Goal: Use online tool/utility: Utilize a website feature to perform a specific function

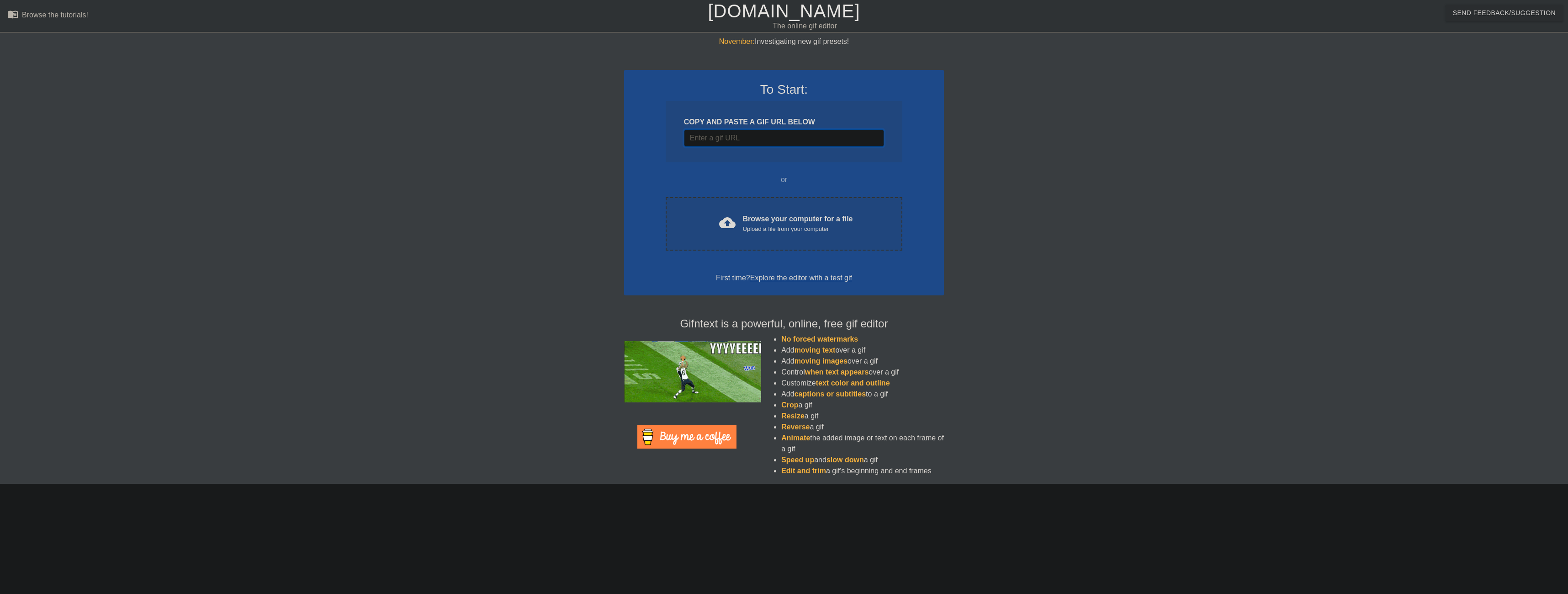
click at [815, 131] on input "Username" at bounding box center [784, 138] width 200 height 18
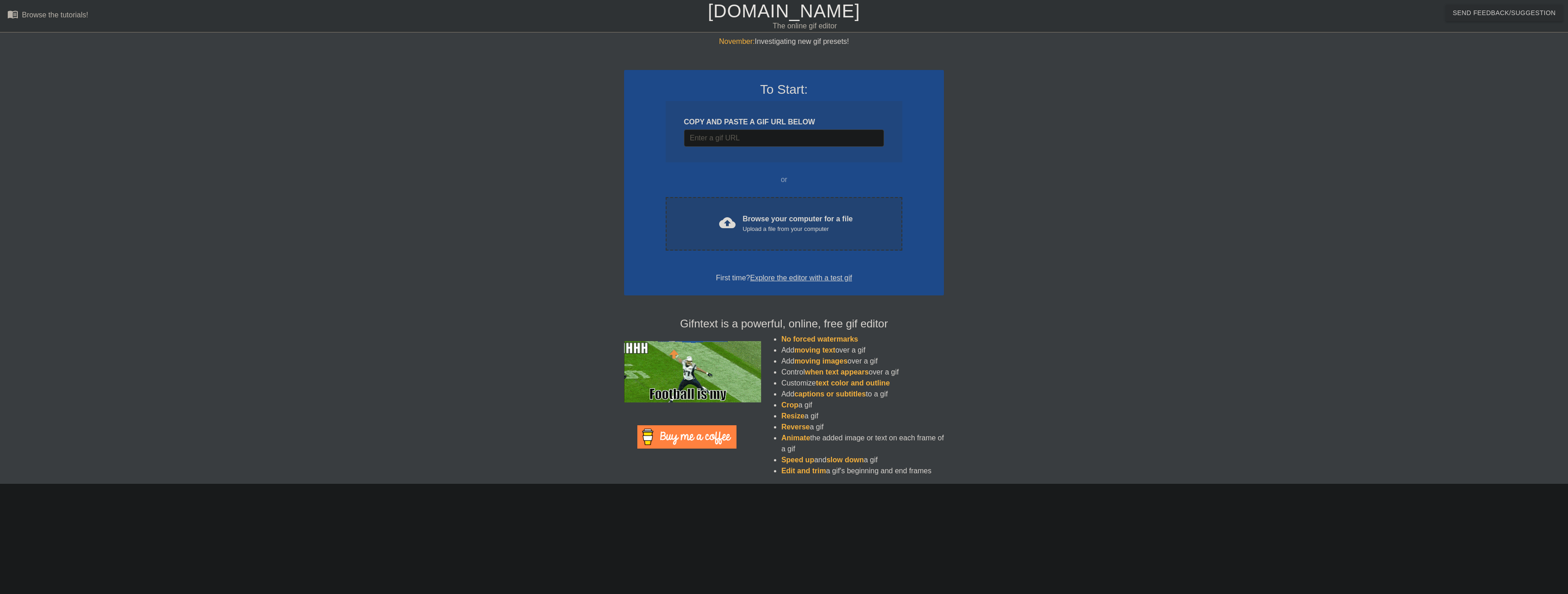
drag, startPoint x: 787, startPoint y: 220, endPoint x: 751, endPoint y: 216, distance: 36.2
click at [751, 216] on div "Browse your computer for a file Upload a file from your computer" at bounding box center [798, 224] width 110 height 20
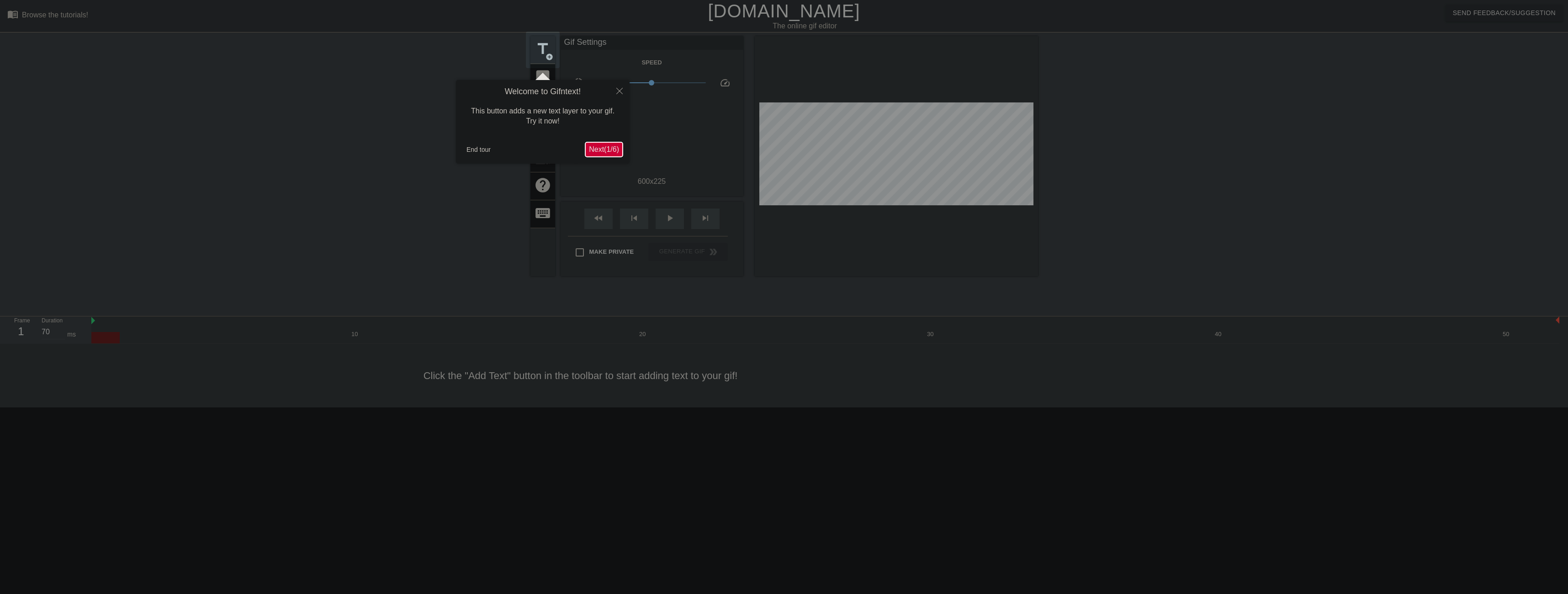
click at [607, 150] on span "Next ( 1 / 6 )" at bounding box center [604, 149] width 30 height 8
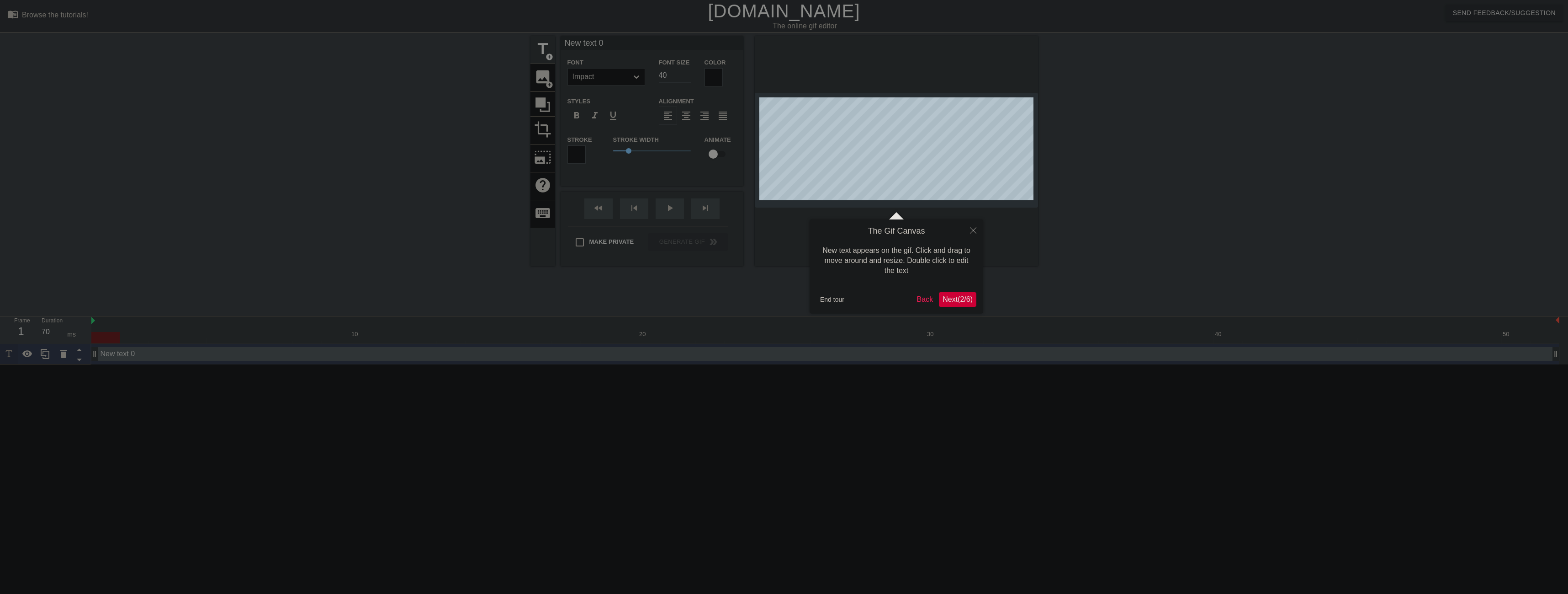
click at [958, 301] on span "Next ( 2 / 6 )" at bounding box center [958, 298] width 30 height 8
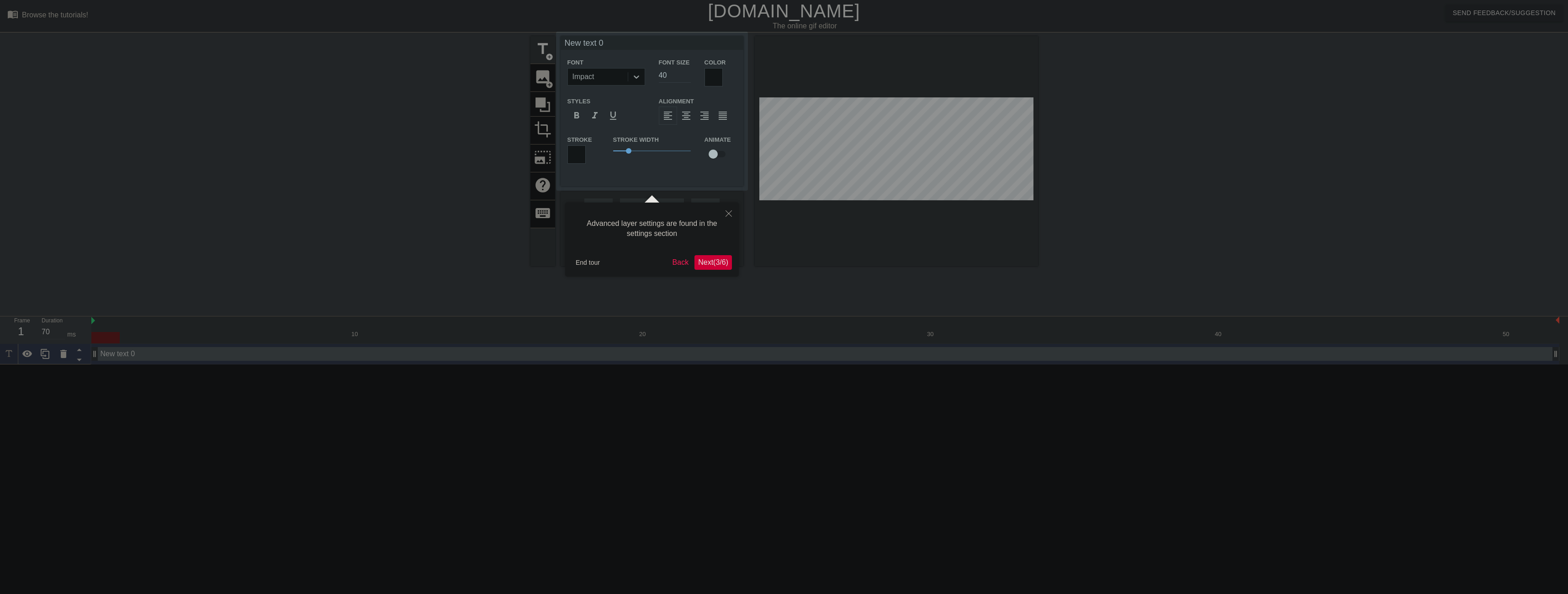
click at [712, 262] on span "Next ( 3 / 6 )" at bounding box center [713, 262] width 30 height 8
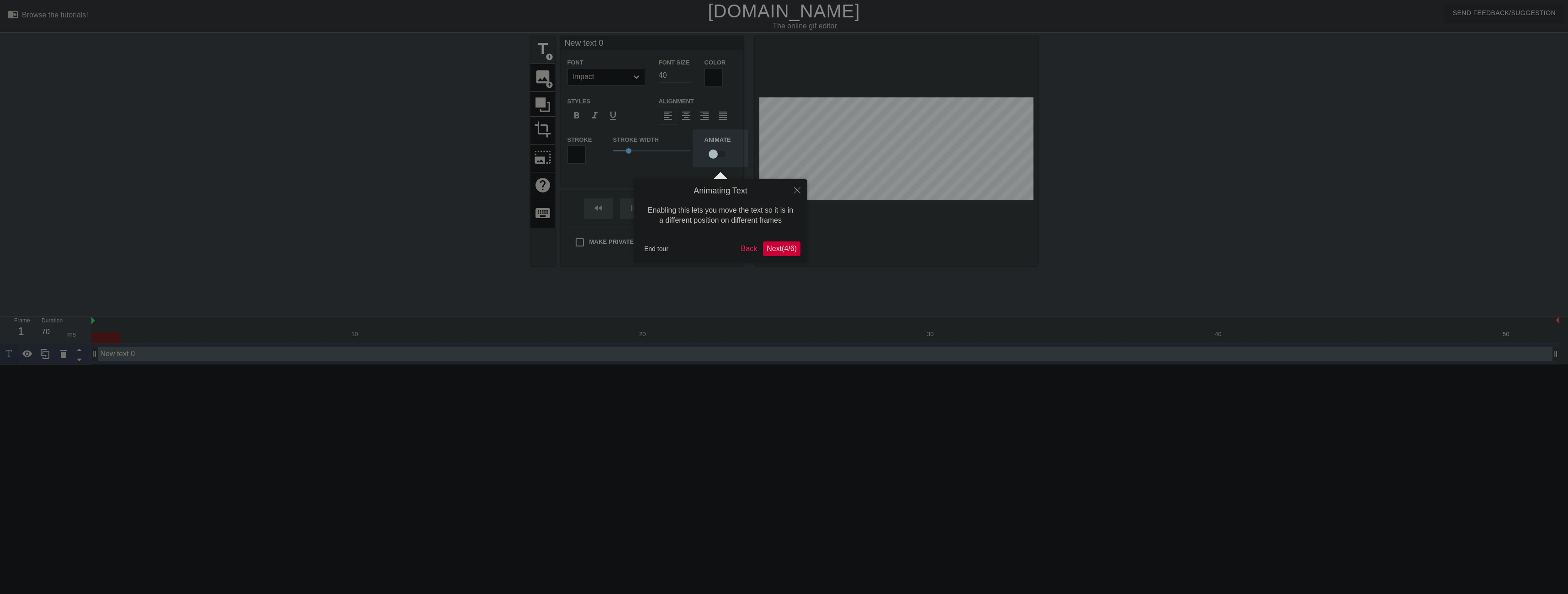
click at [780, 253] on span "Next ( 4 / 6 )" at bounding box center [782, 248] width 30 height 8
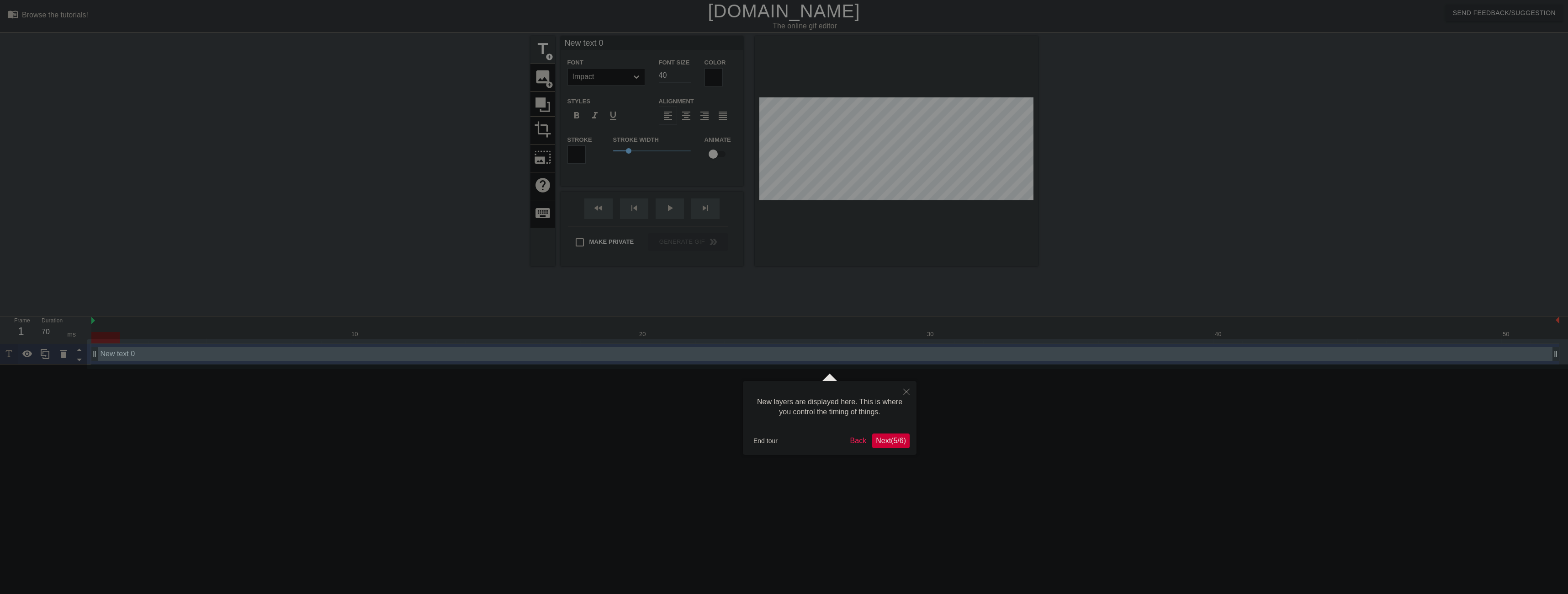
click at [881, 441] on span "Next ( 5 / 6 )" at bounding box center [891, 440] width 30 height 8
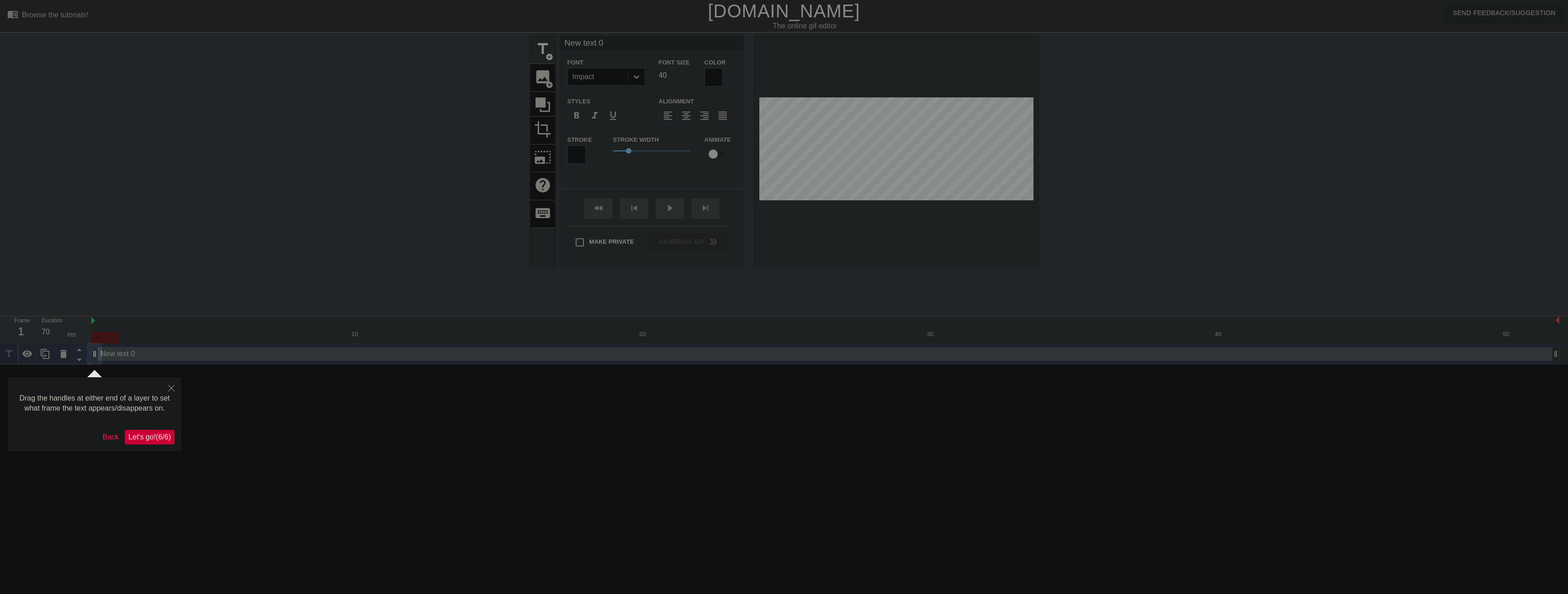
click at [155, 435] on span "Let's go! ( 6 / 6 )" at bounding box center [150, 436] width 42 height 8
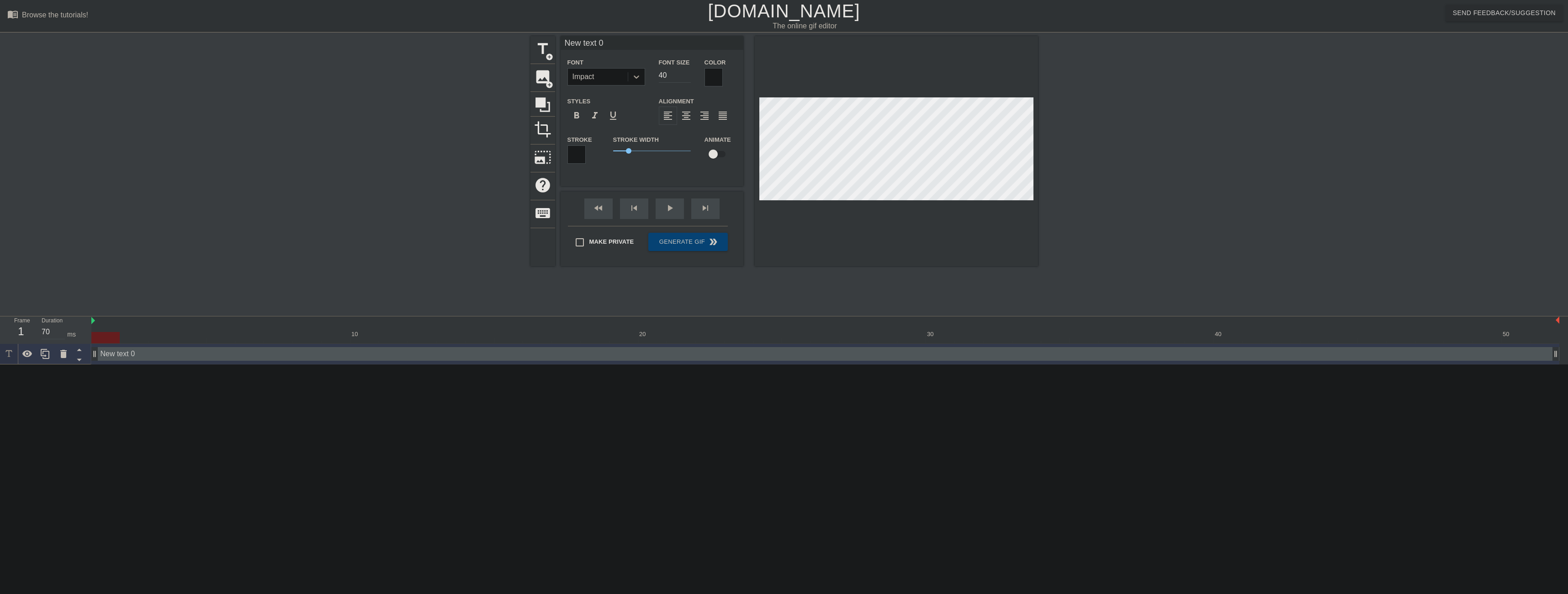
click at [630, 76] on div at bounding box center [636, 76] width 16 height 16
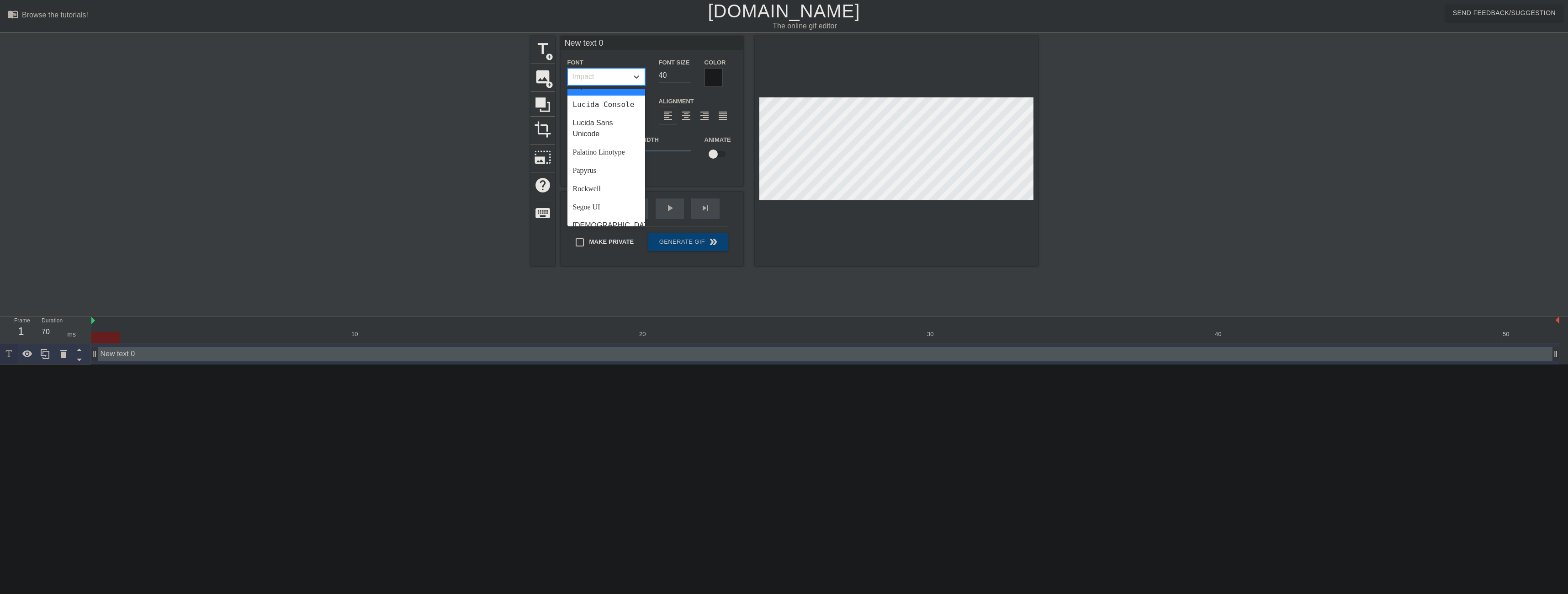
scroll to position [236, 0]
click at [609, 193] on div "Papyrus" at bounding box center [607, 186] width 78 height 19
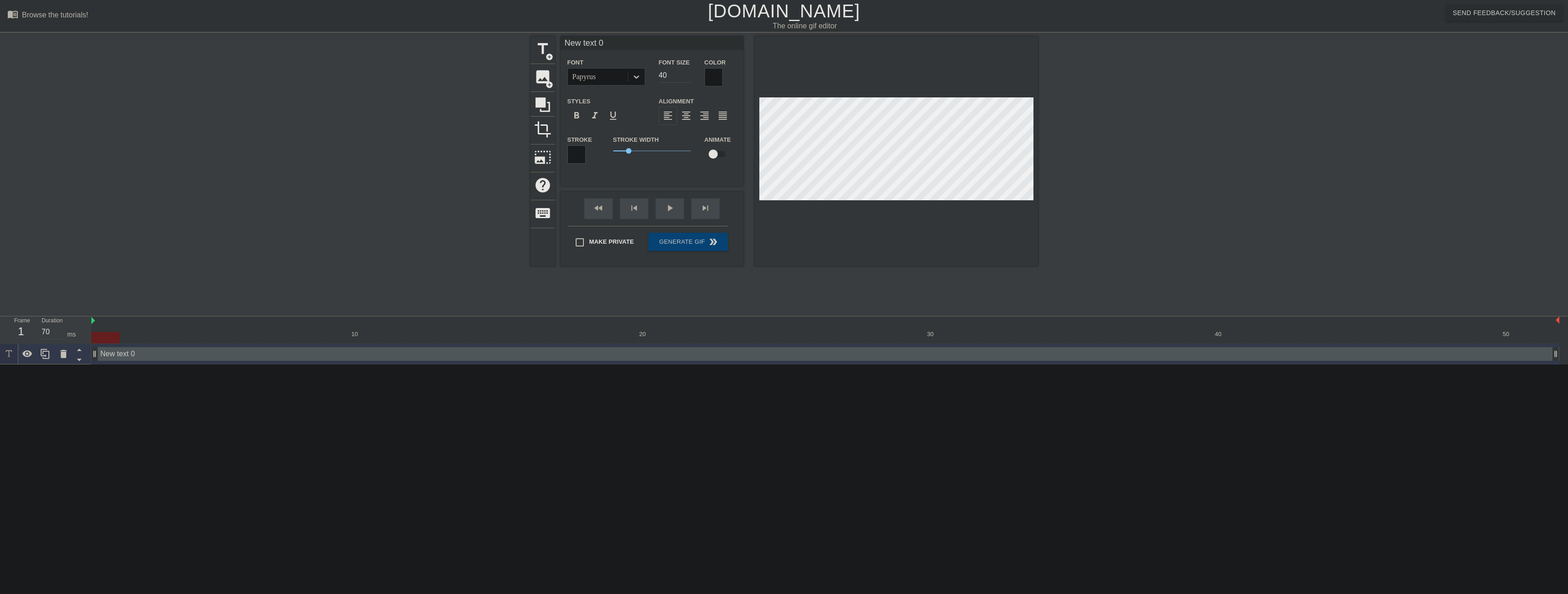
scroll to position [2, 3]
type input "a"
type textarea "a"
type input "ak"
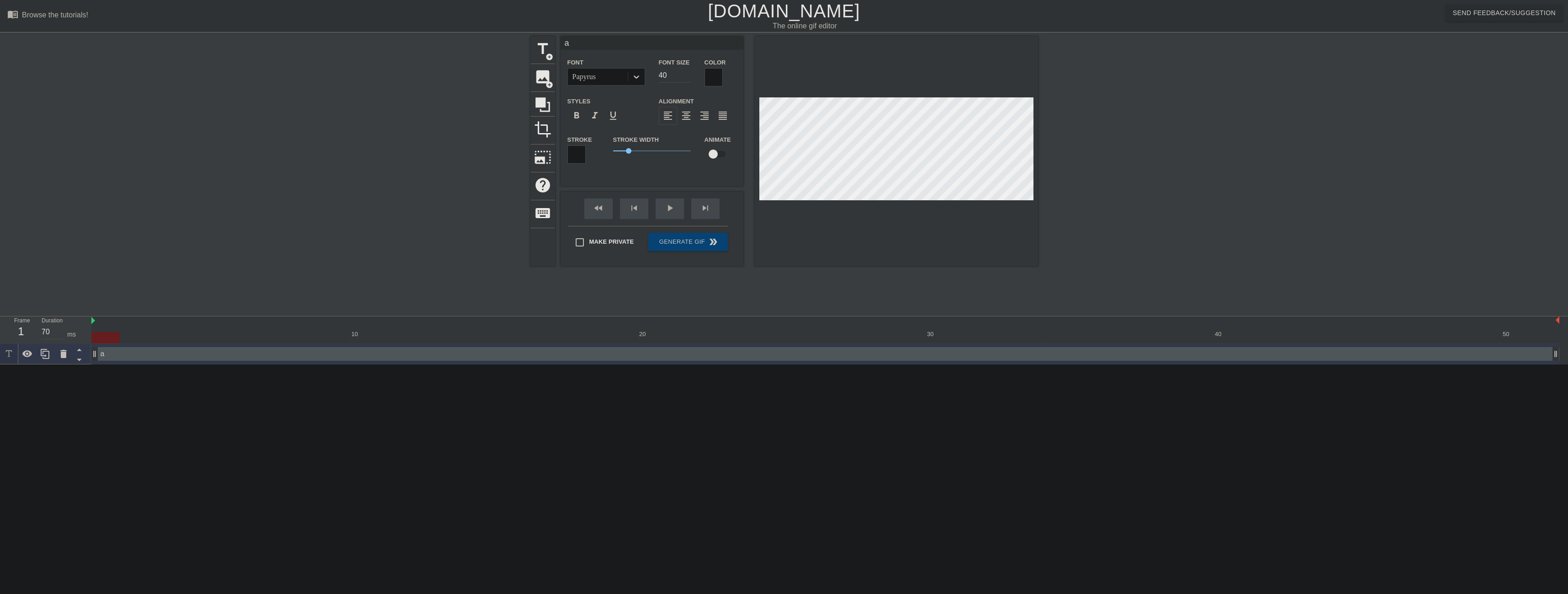
type textarea "ak"
type input "aki"
type textarea "aki"
type input "aki'"
type textarea "aki'"
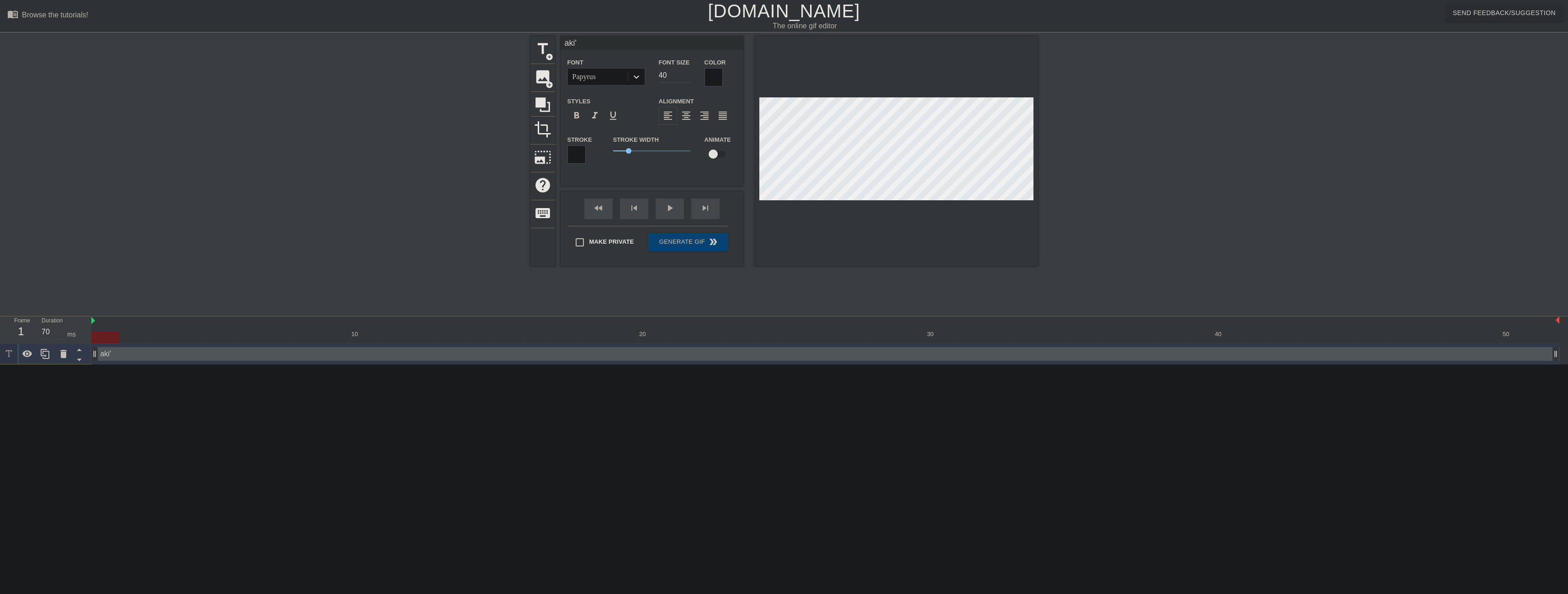
type input "aki's"
type textarea "aki's"
type input "aki's"
type textarea "aki's"
type input "aki's l"
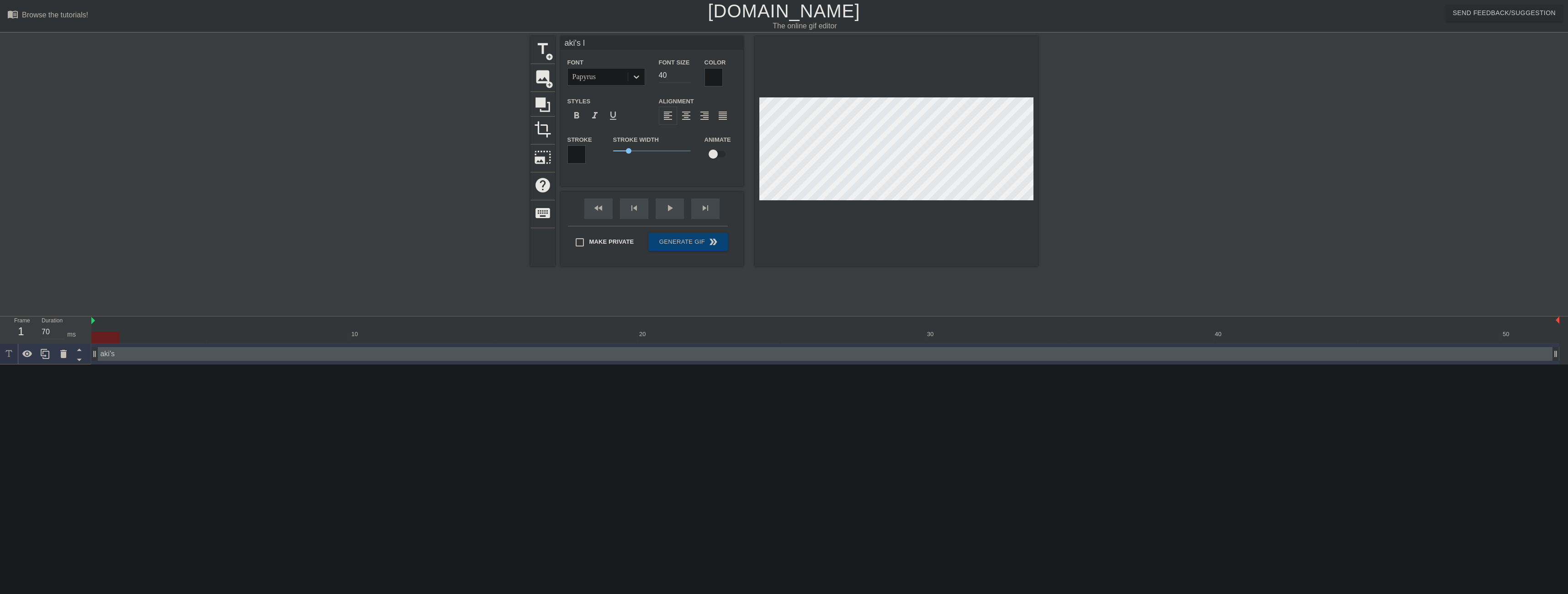
type textarea "aki's l"
type input "aki's lo"
type textarea "aki's lo"
type input "[PERSON_NAME]"
type textarea "[PERSON_NAME]"
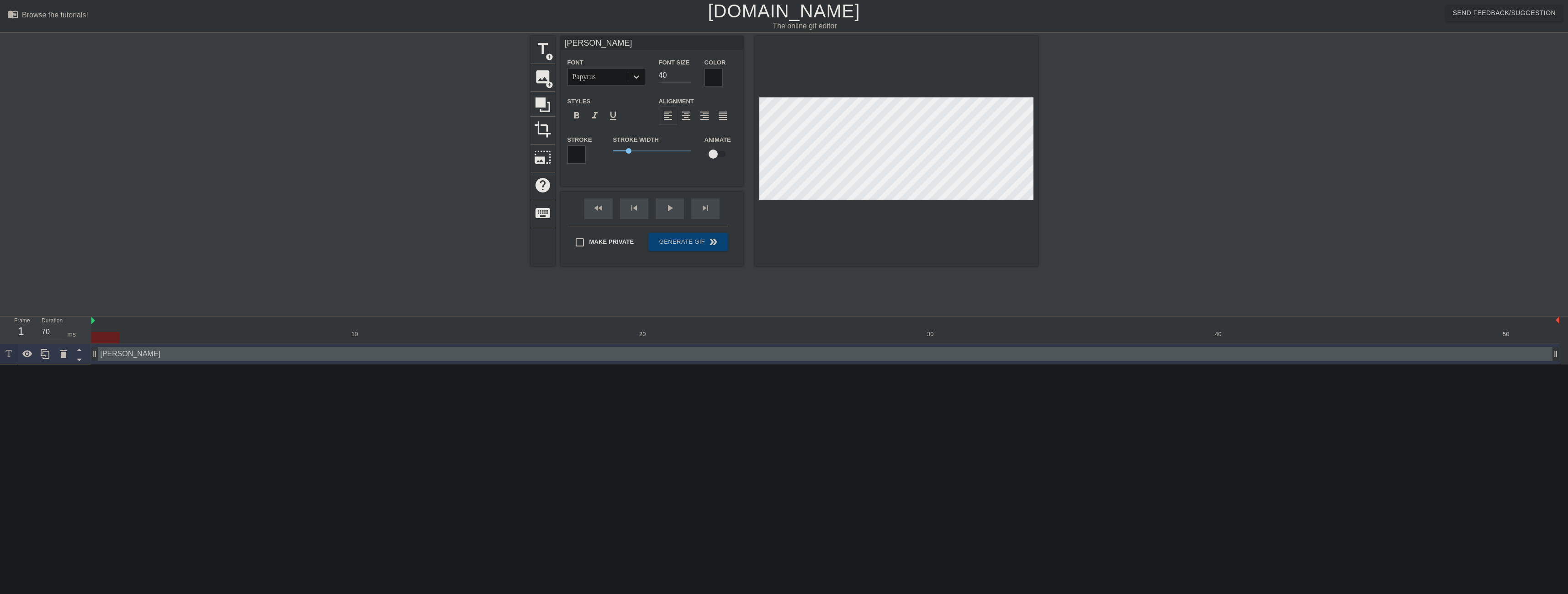
type input "aki's loun"
type textarea "aki's loun"
type input "aki's loung"
type textarea "aki's loung"
type input "[PERSON_NAME]'s lounge"
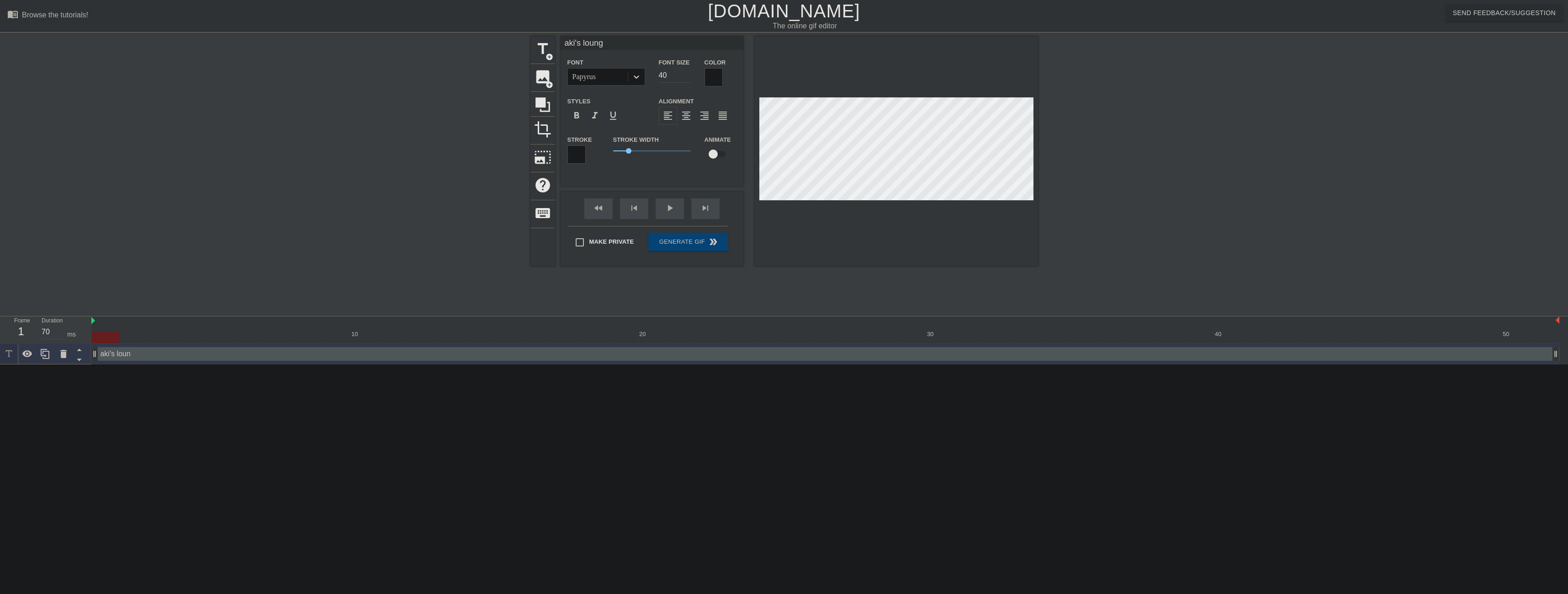
type textarea "[PERSON_NAME]'s lounge"
click at [1172, 180] on div at bounding box center [1118, 173] width 137 height 275
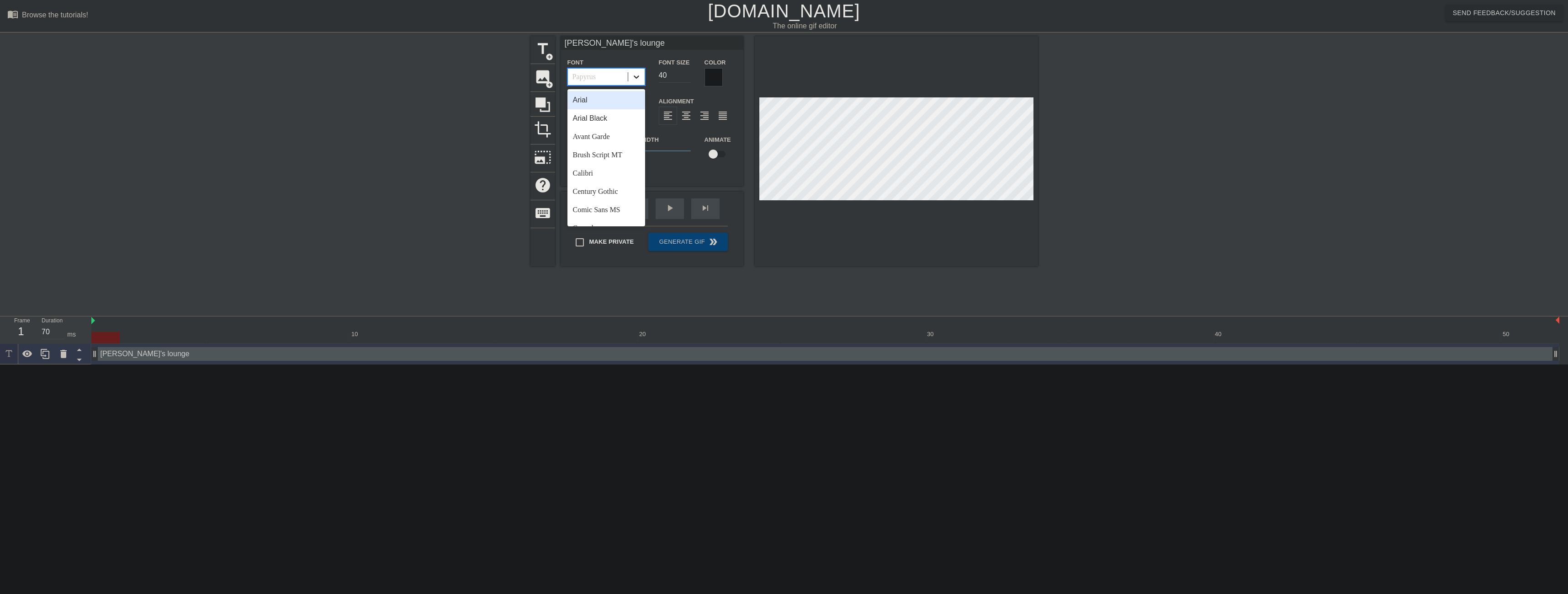
click at [633, 82] on div at bounding box center [636, 76] width 16 height 16
click at [609, 126] on div "Arial Black" at bounding box center [607, 118] width 78 height 19
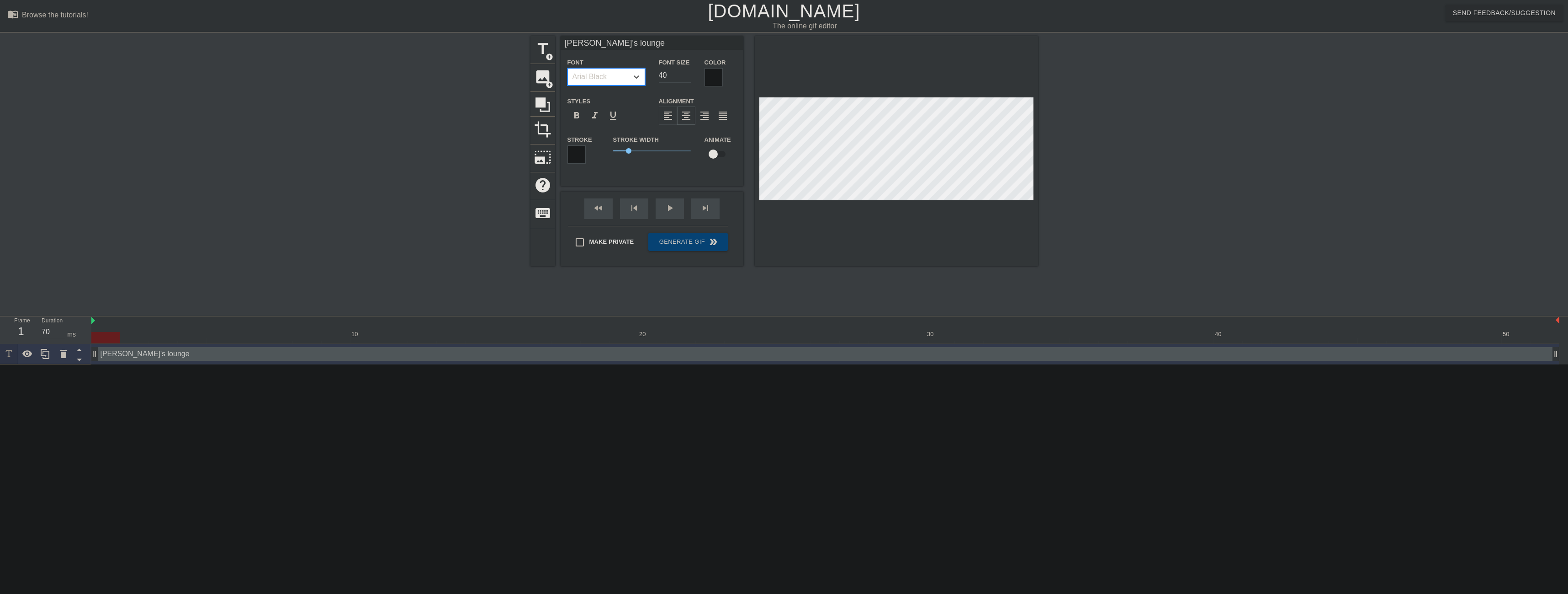
click at [686, 112] on span "format_align_center" at bounding box center [686, 115] width 11 height 11
click at [710, 74] on div at bounding box center [714, 78] width 19 height 19
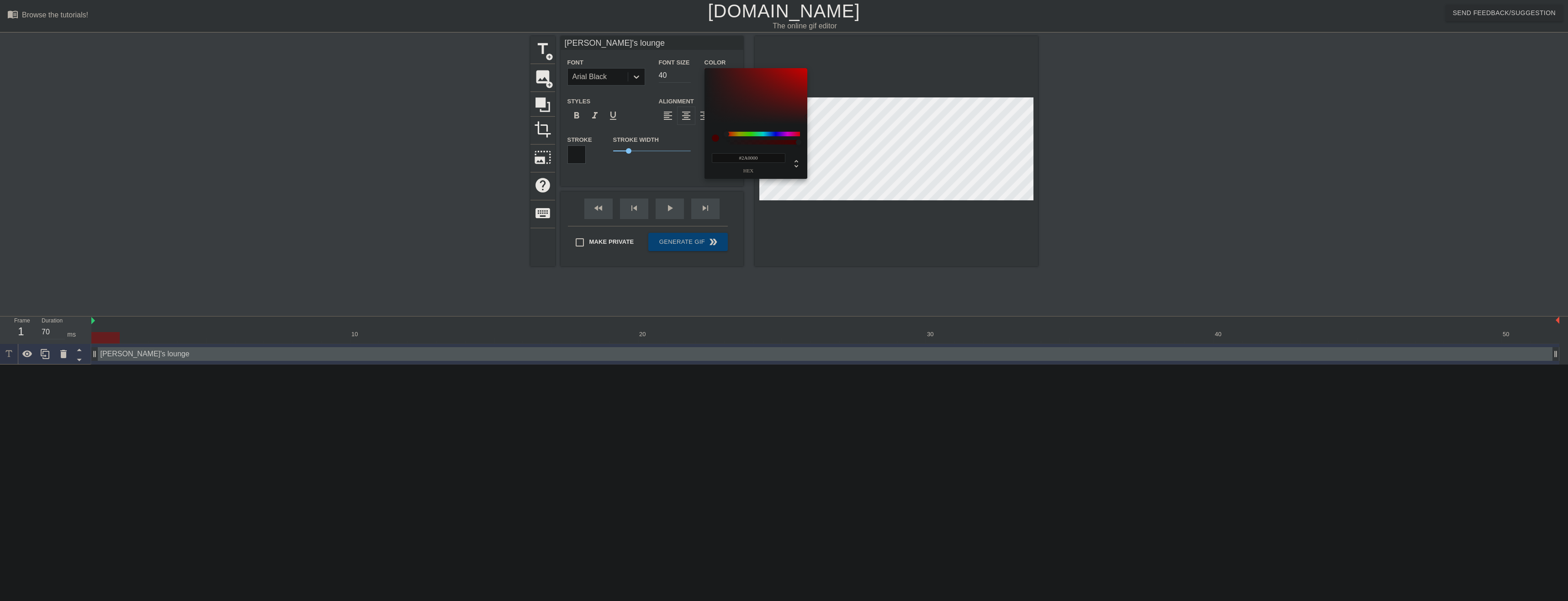
type input "#2E0000"
drag, startPoint x: 731, startPoint y: 85, endPoint x: 821, endPoint y: 114, distance: 94.6
click at [821, 114] on div "#2E0000 hex" at bounding box center [784, 300] width 1568 height 601
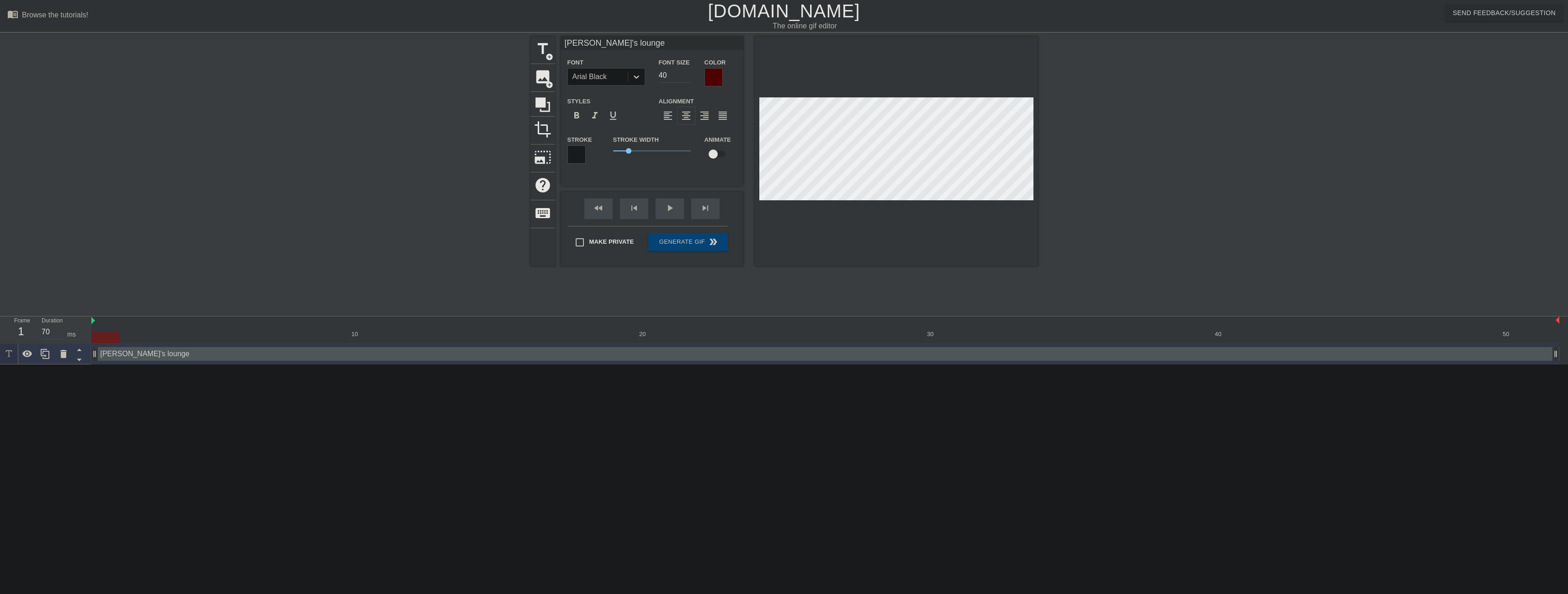
click at [580, 157] on div at bounding box center [577, 155] width 19 height 19
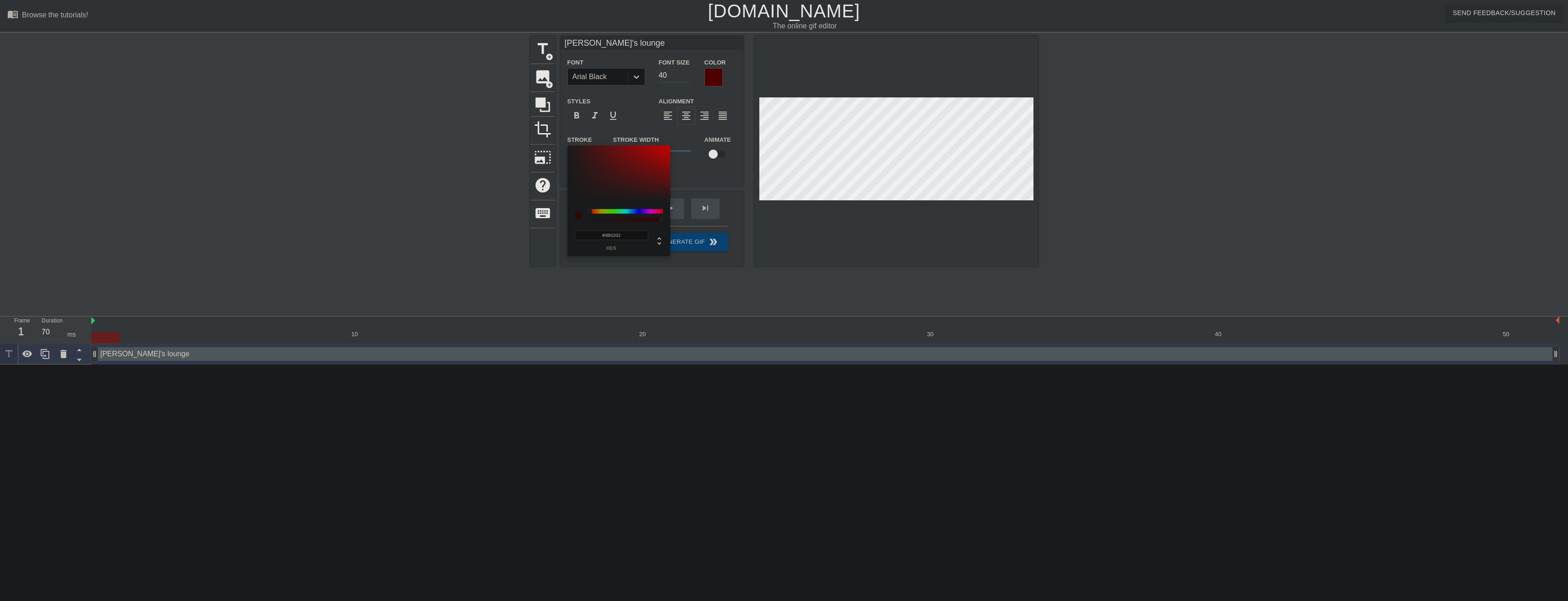
type input "#0F0303"
drag, startPoint x: 618, startPoint y: 177, endPoint x: 650, endPoint y: 199, distance: 38.8
click at [650, 199] on div at bounding box center [619, 173] width 103 height 57
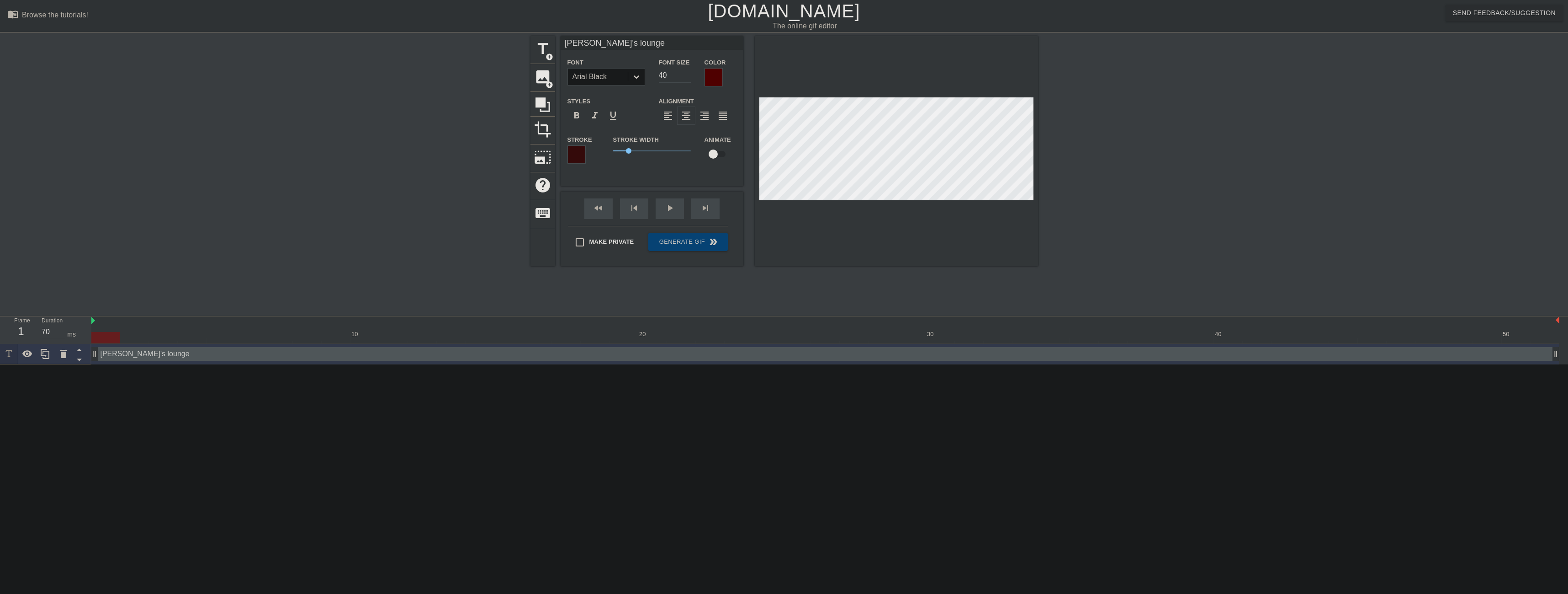
click at [719, 82] on div at bounding box center [714, 78] width 19 height 19
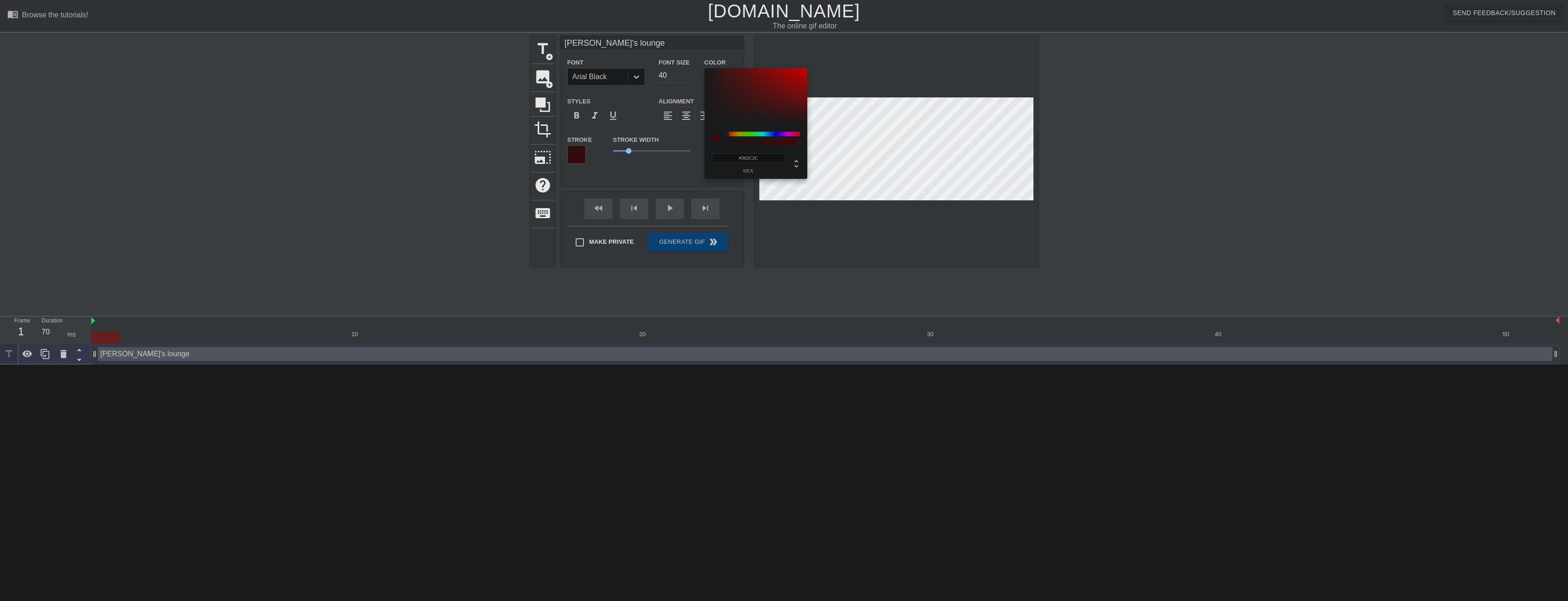
type input "#000000"
drag, startPoint x: 725, startPoint y: 111, endPoint x: 648, endPoint y: 172, distance: 98.2
click at [648, 172] on div "#000000 hex" at bounding box center [784, 300] width 1568 height 601
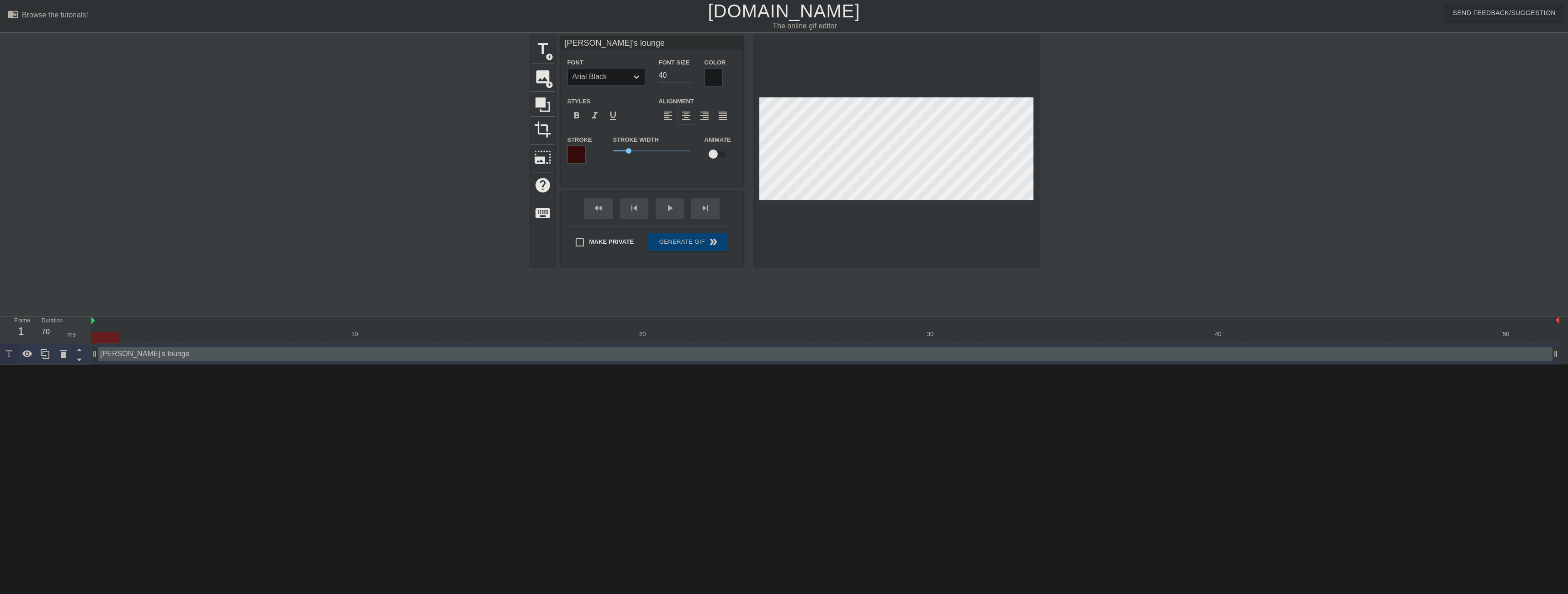
click at [716, 84] on div at bounding box center [714, 78] width 19 height 19
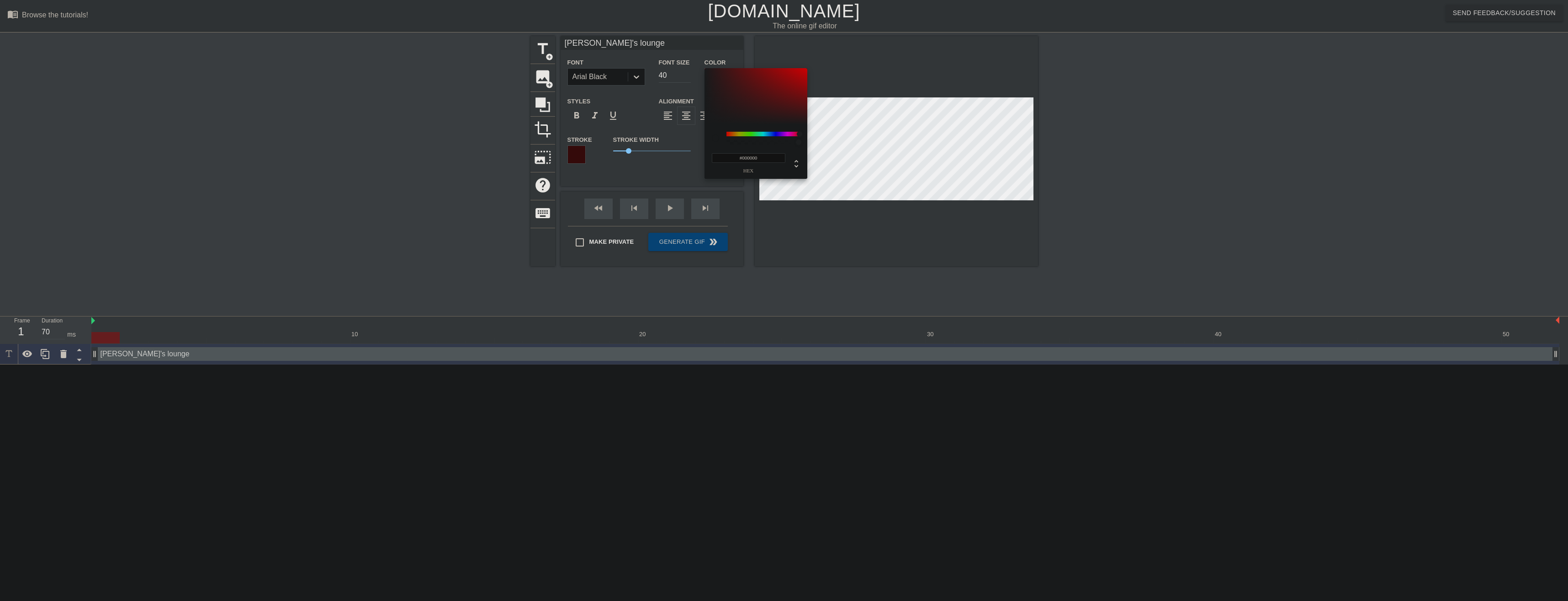
drag, startPoint x: 741, startPoint y: 133, endPoint x: 807, endPoint y: 131, distance: 66.0
click at [807, 131] on div "#000000 hex" at bounding box center [756, 151] width 103 height 54
drag, startPoint x: 795, startPoint y: 131, endPoint x: 738, endPoint y: 133, distance: 57.0
click at [738, 133] on div "#000000 hex" at bounding box center [756, 151] width 103 height 54
click at [796, 160] on icon at bounding box center [796, 163] width 3 height 8
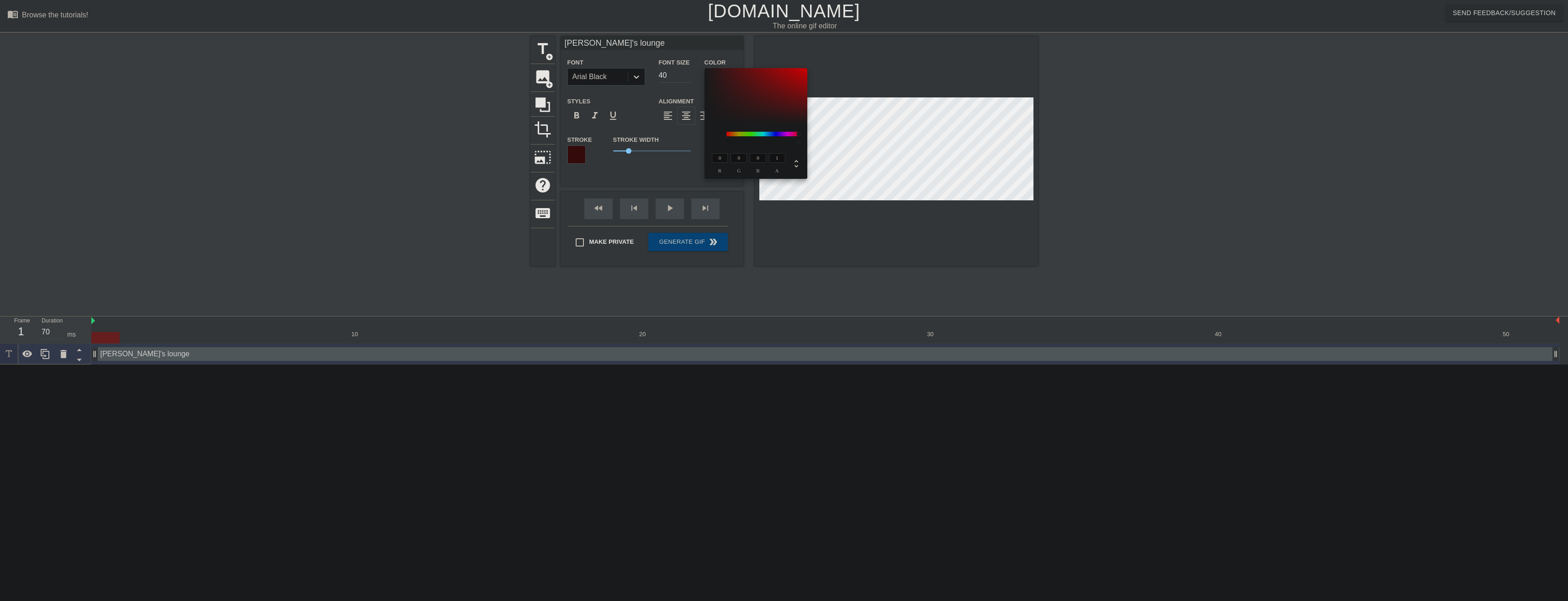
click at [789, 163] on div at bounding box center [793, 163] width 16 height 12
type input "359"
type input "0%"
click at [793, 163] on icon at bounding box center [796, 163] width 11 height 11
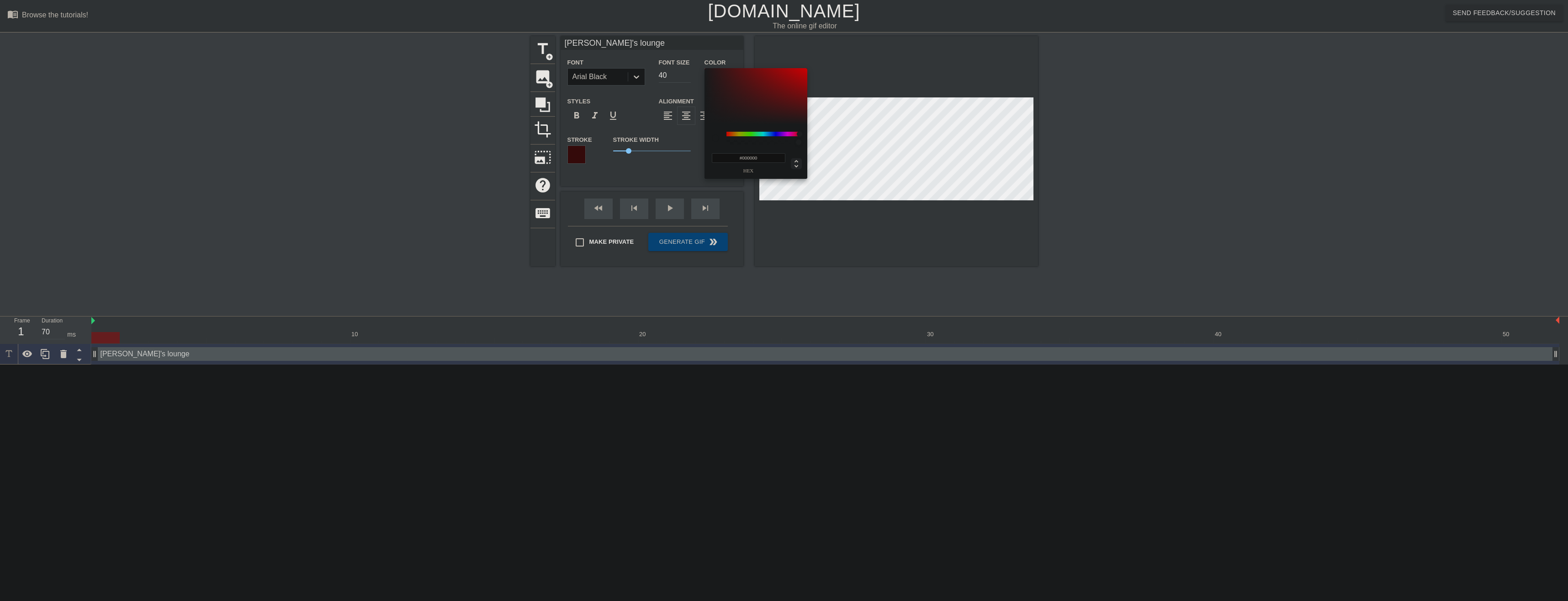
click at [767, 159] on input "#000000" at bounding box center [749, 157] width 74 height 9
click at [770, 146] on div "#FFFFFF hex" at bounding box center [756, 159] width 88 height 29
click at [759, 100] on div at bounding box center [756, 96] width 103 height 57
click at [713, 137] on div at bounding box center [716, 138] width 8 height 8
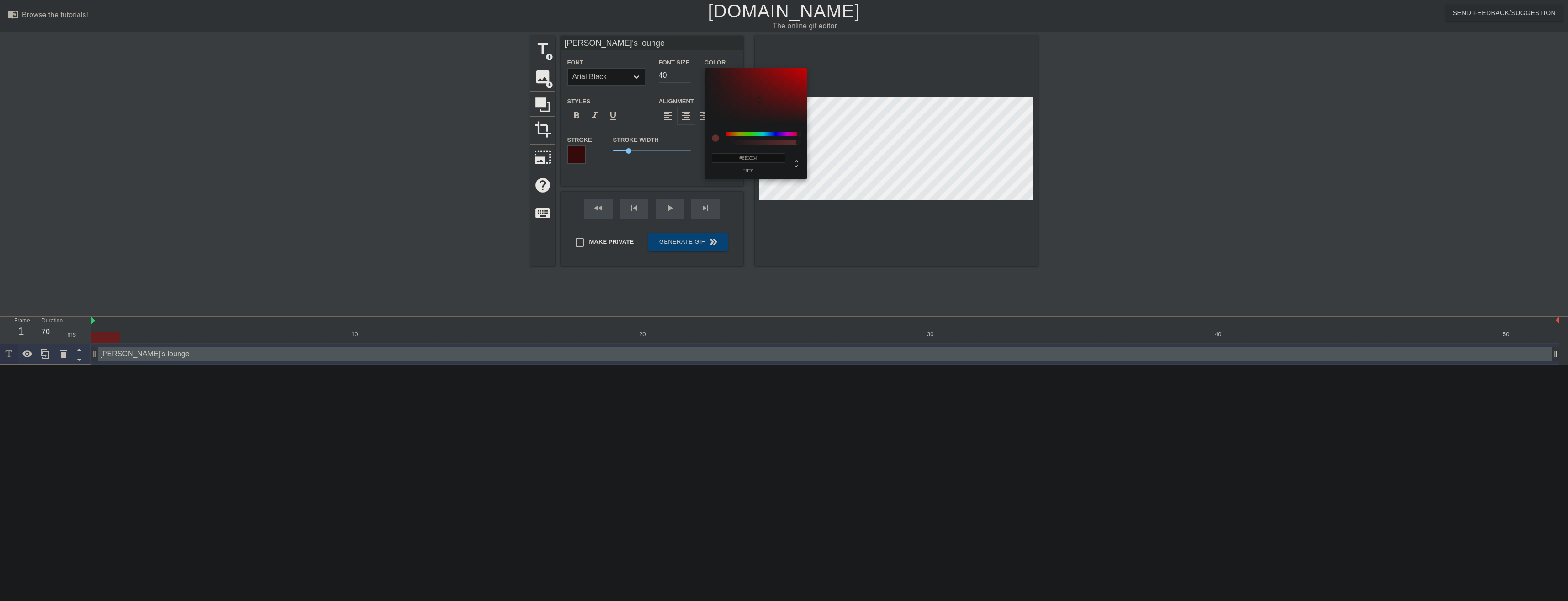
click at [736, 155] on input "#6E3334" at bounding box center [749, 157] width 74 height 9
click at [737, 156] on input "#6E3334" at bounding box center [749, 157] width 74 height 9
click at [746, 156] on input "#6E3334" at bounding box center [749, 157] width 74 height 9
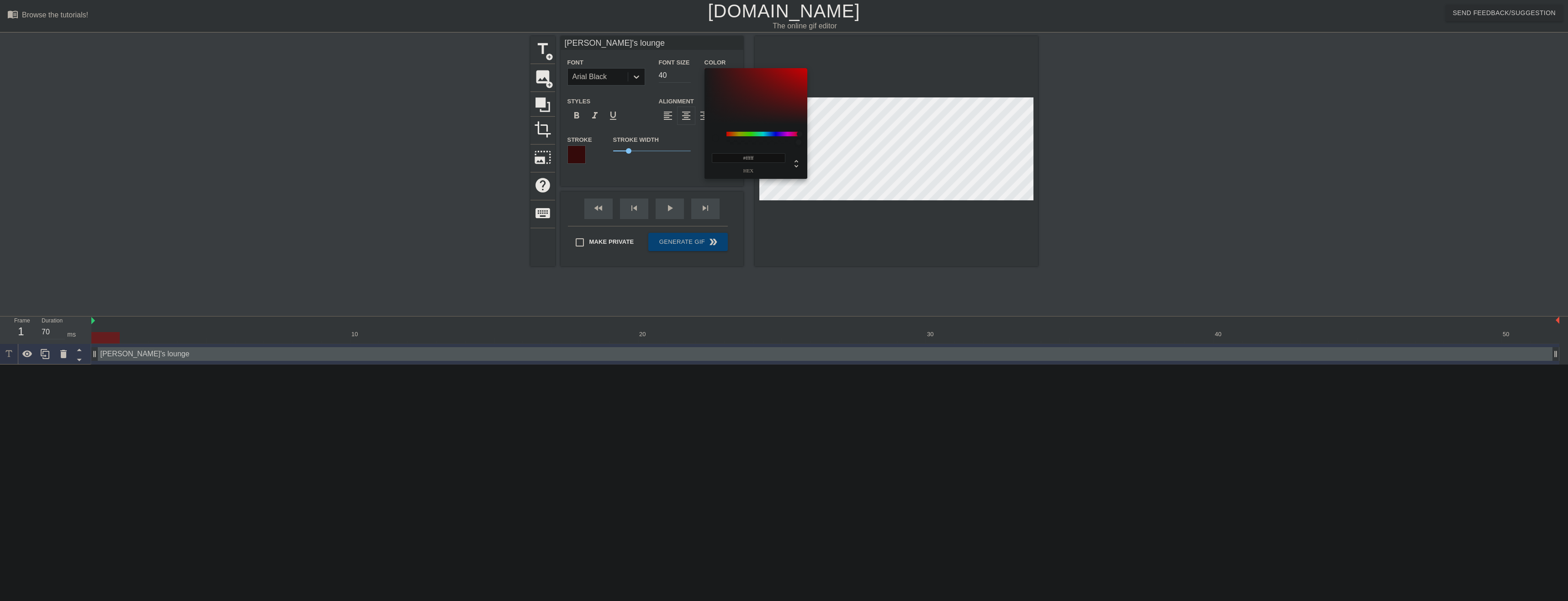
type input "#FFFFFF"
click at [761, 149] on div "#FFFFFF hex" at bounding box center [756, 159] width 88 height 29
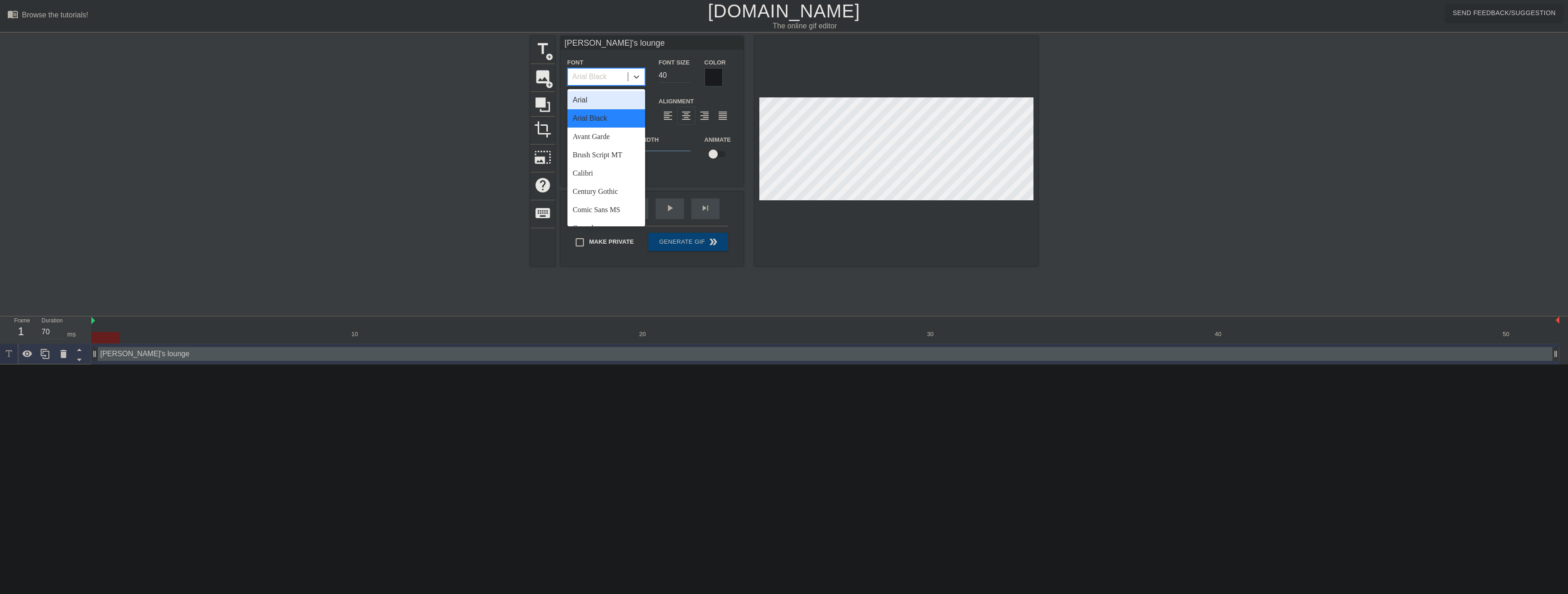
click at [593, 81] on div "Arial Black" at bounding box center [590, 76] width 35 height 11
click at [599, 137] on div "Avant Garde" at bounding box center [607, 137] width 78 height 19
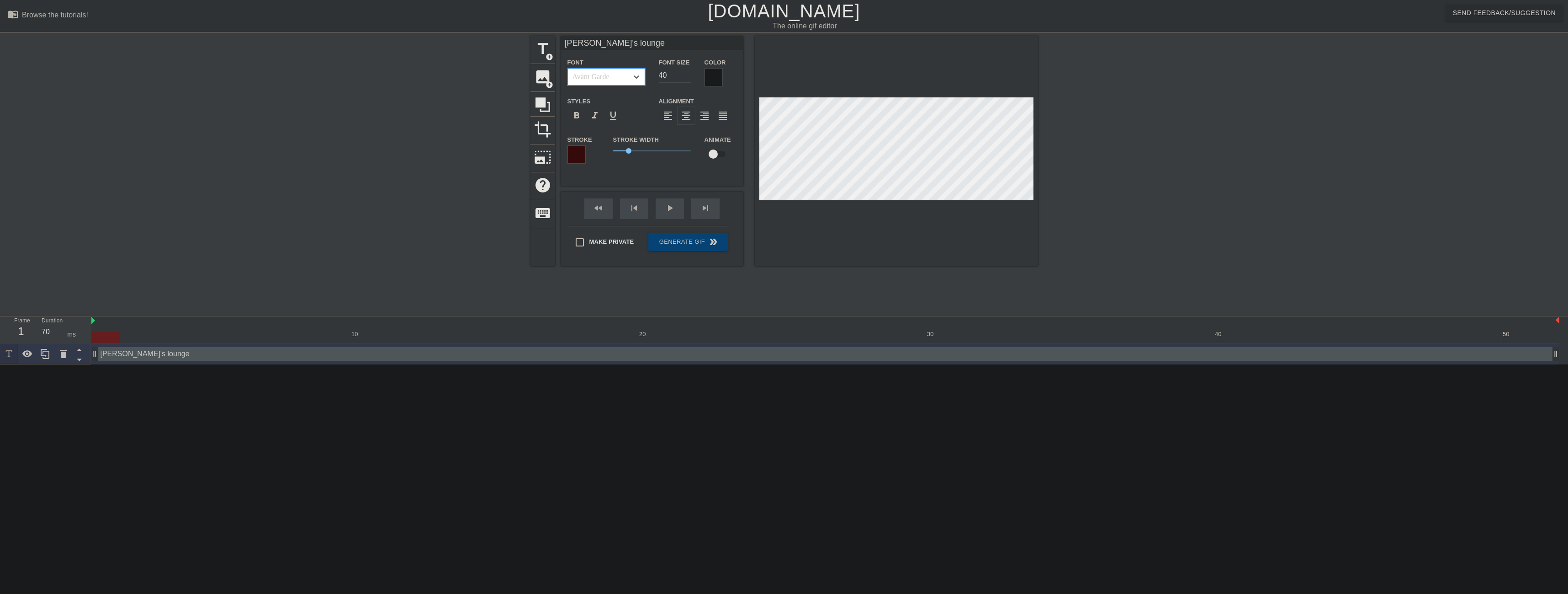
click at [604, 77] on div "Avant Garde" at bounding box center [591, 76] width 37 height 11
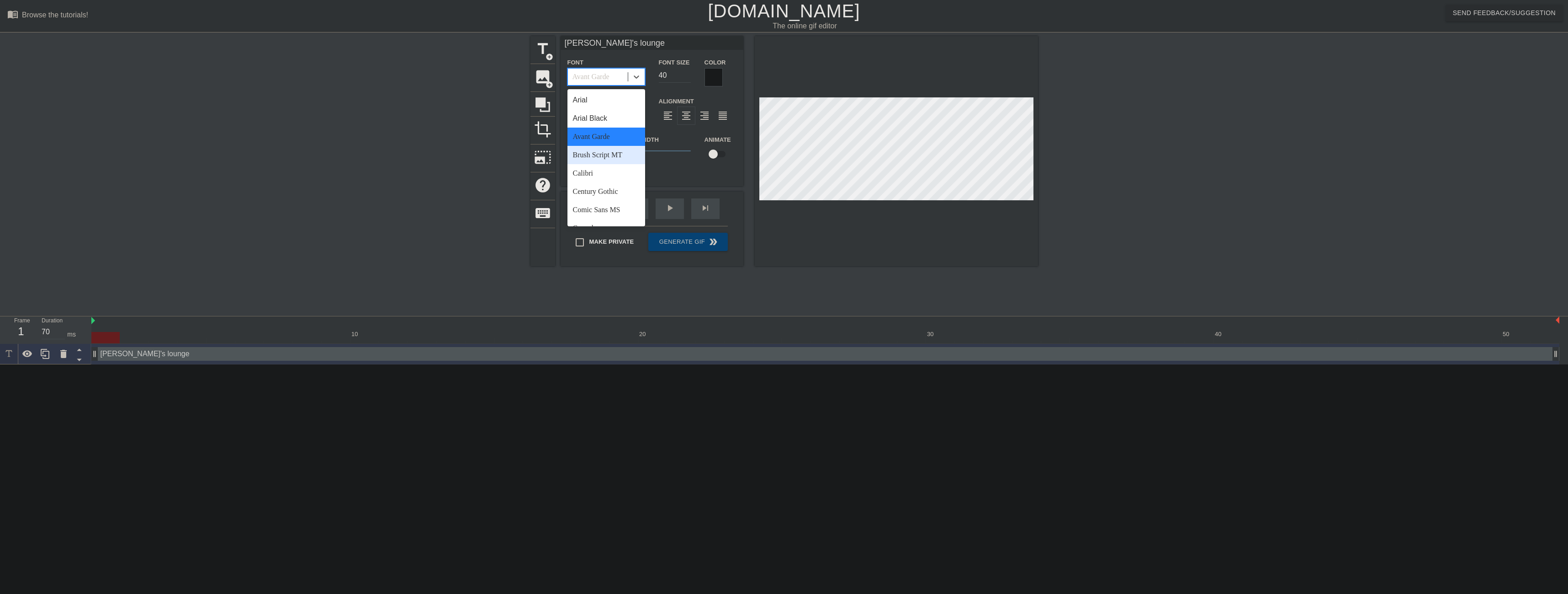
click at [590, 152] on div "Brush Script MT" at bounding box center [607, 155] width 78 height 19
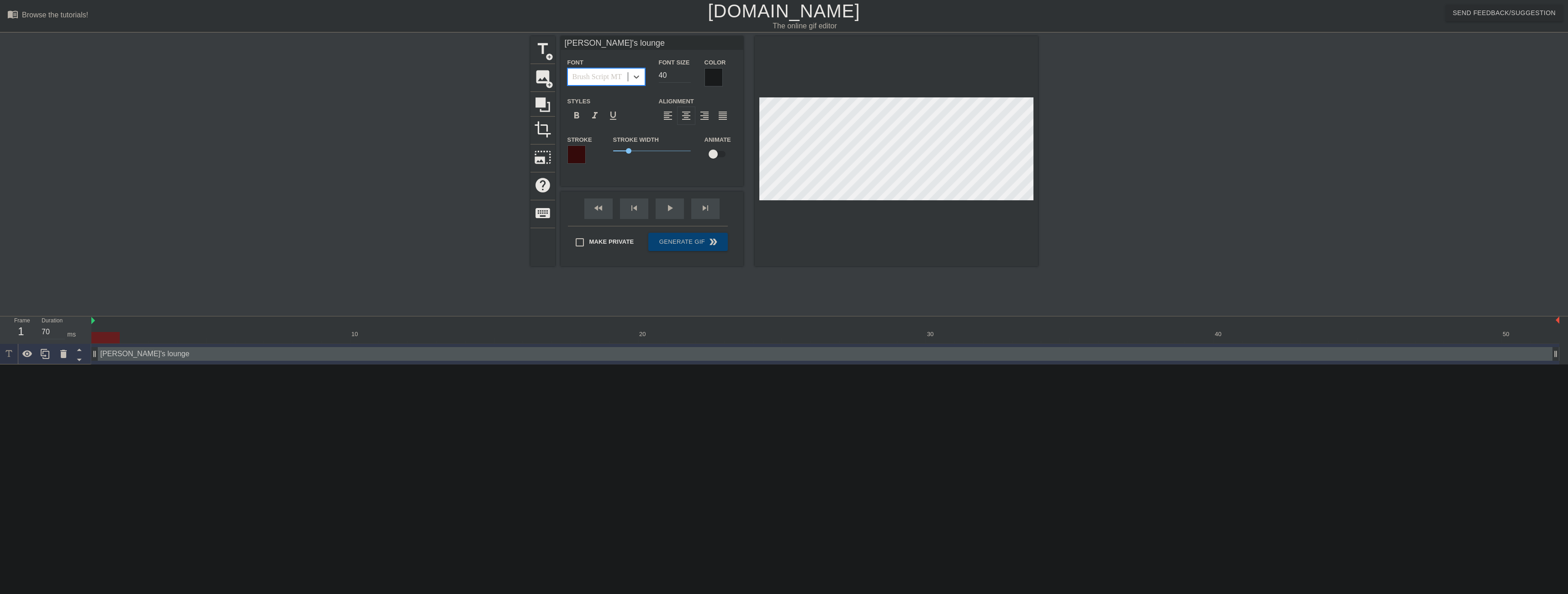
click at [581, 155] on div at bounding box center [577, 155] width 19 height 19
drag, startPoint x: 624, startPoint y: 150, endPoint x: 595, endPoint y: 152, distance: 29.1
click at [595, 152] on div "Stroke Stroke Width 0 Animate" at bounding box center [652, 152] width 182 height 38
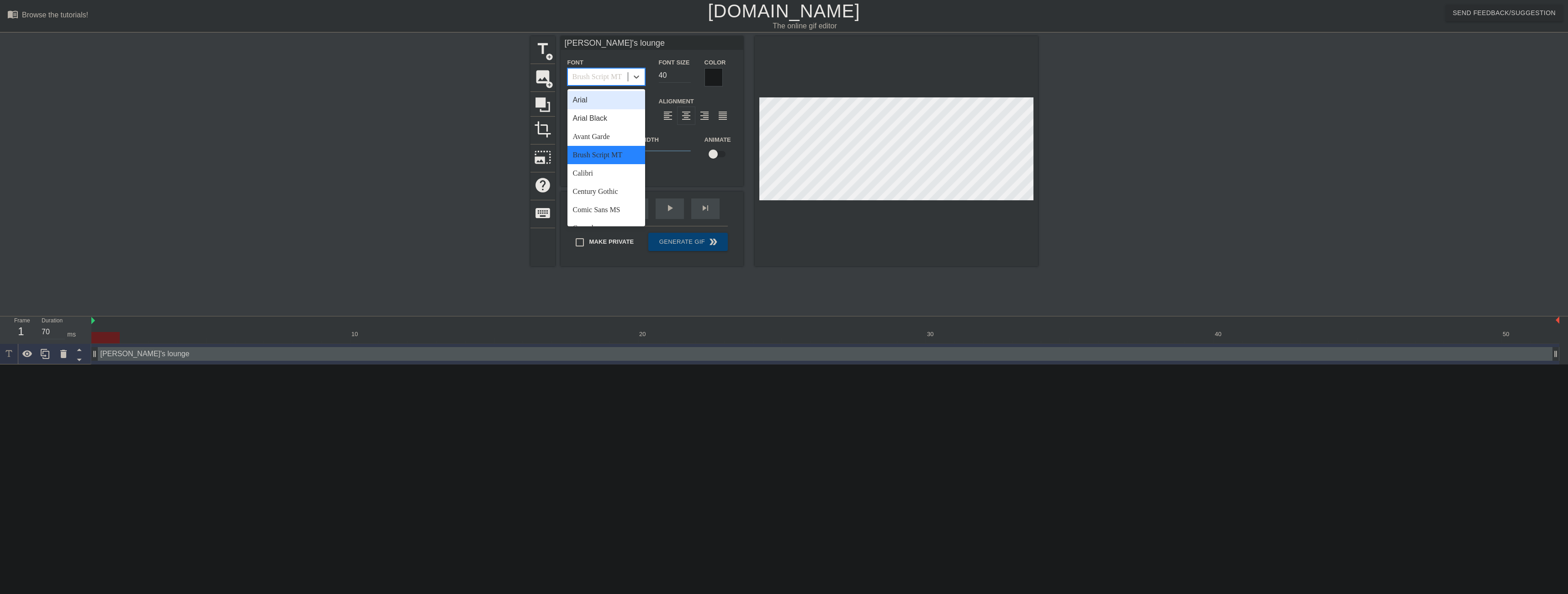
click at [585, 79] on div "Brush Script MT" at bounding box center [597, 76] width 49 height 11
click at [591, 183] on div "Century Gothic" at bounding box center [607, 192] width 78 height 19
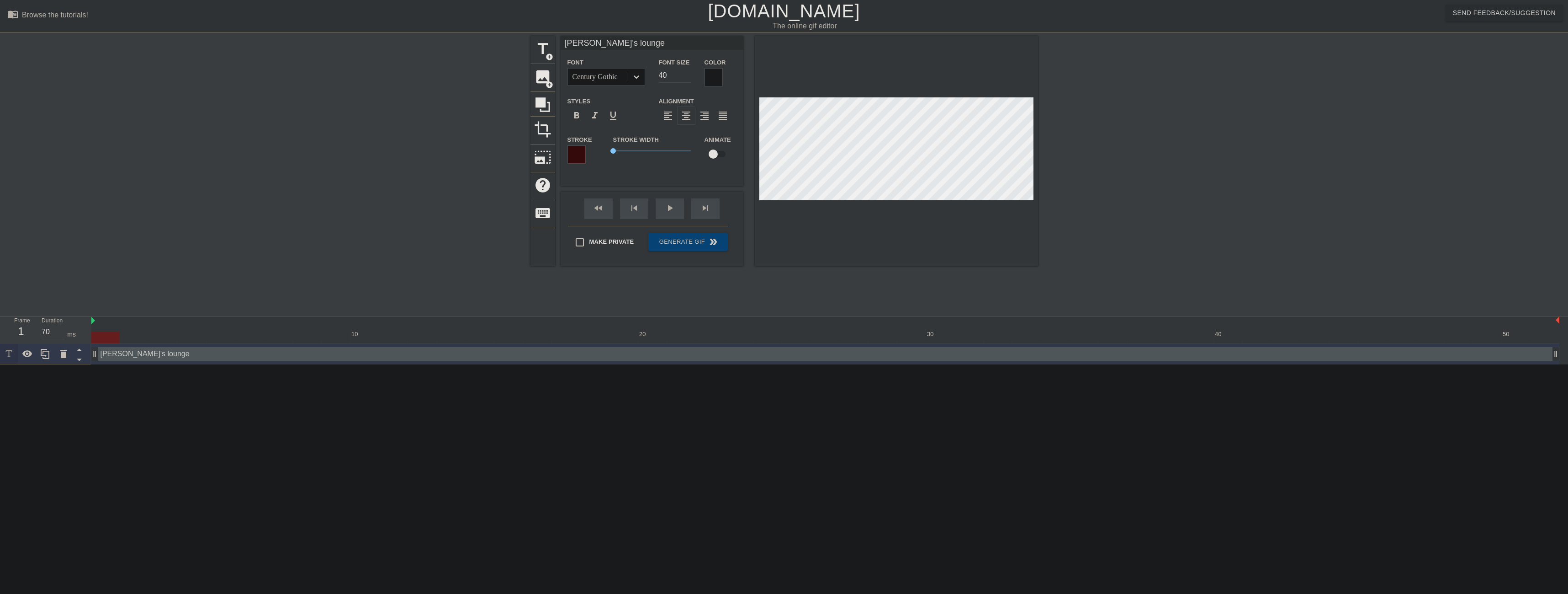
click at [660, 167] on div "Stroke Width 0" at bounding box center [652, 152] width 91 height 38
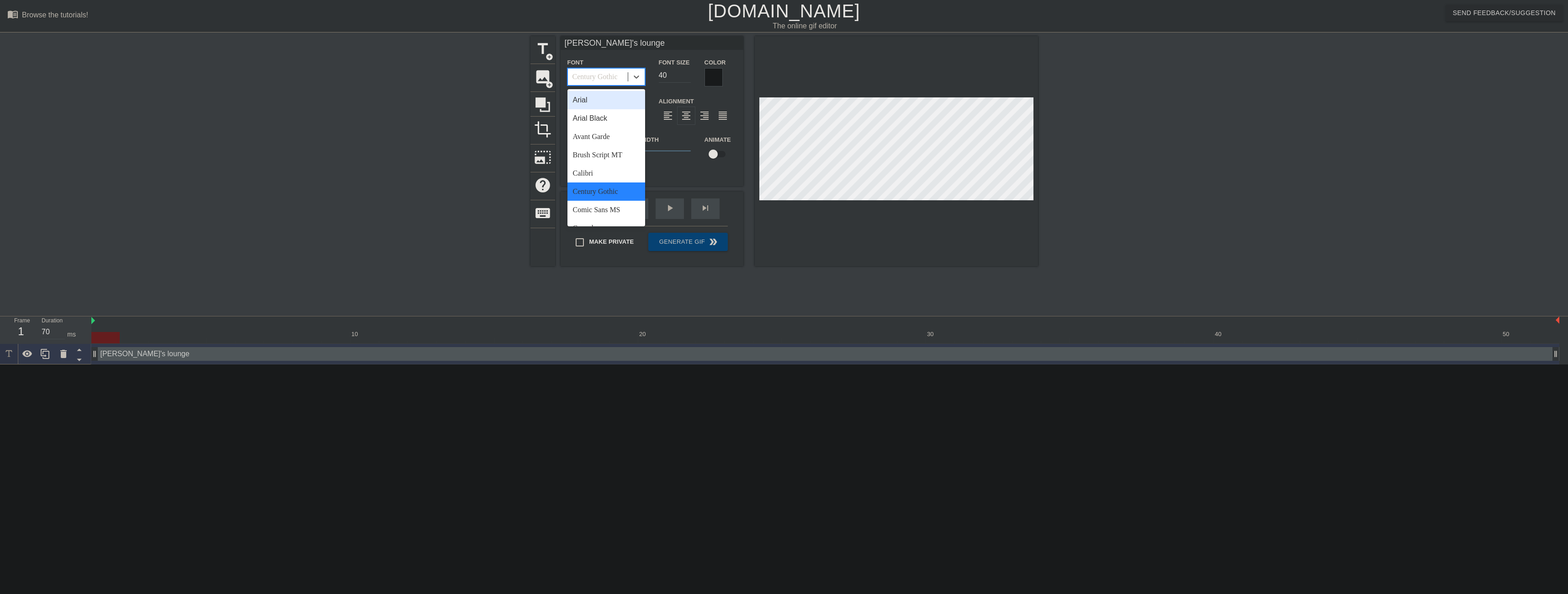
click at [617, 76] on div "Century Gothic" at bounding box center [596, 76] width 46 height 11
click at [603, 212] on div "Comic Sans MS" at bounding box center [607, 210] width 78 height 19
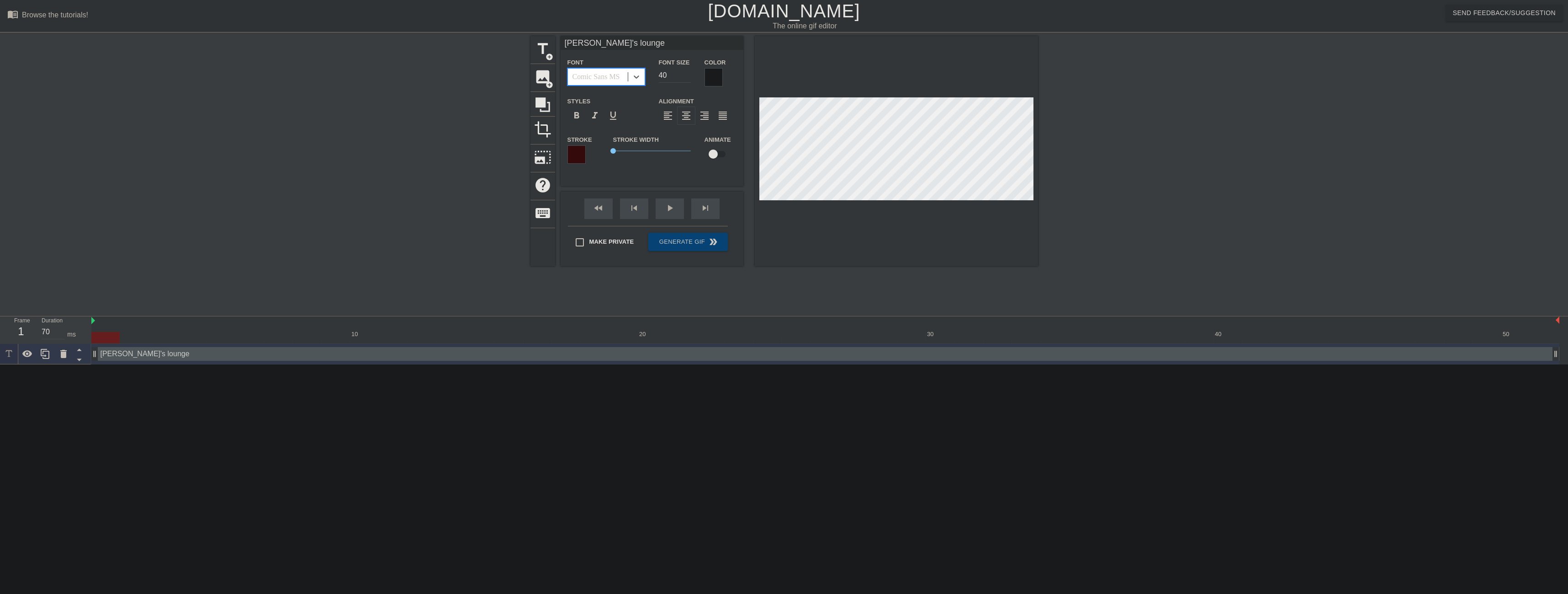
click at [596, 81] on div "Comic Sans MS" at bounding box center [596, 76] width 47 height 11
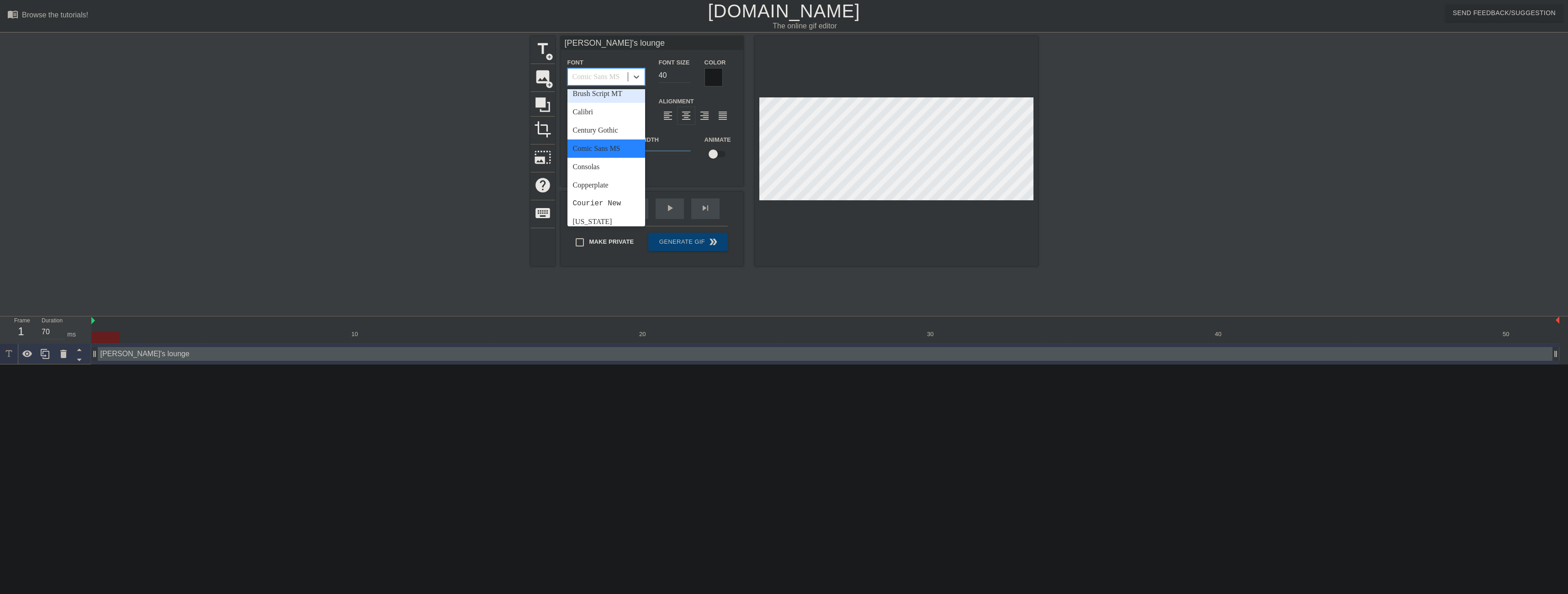
scroll to position [91, 0]
click at [599, 141] on div "Consolas" at bounding box center [607, 137] width 78 height 19
click at [611, 74] on div "Consolas" at bounding box center [597, 76] width 60 height 16
click at [600, 150] on div "Copperplate" at bounding box center [607, 155] width 78 height 19
click at [612, 77] on div "Copperplate" at bounding box center [597, 76] width 60 height 16
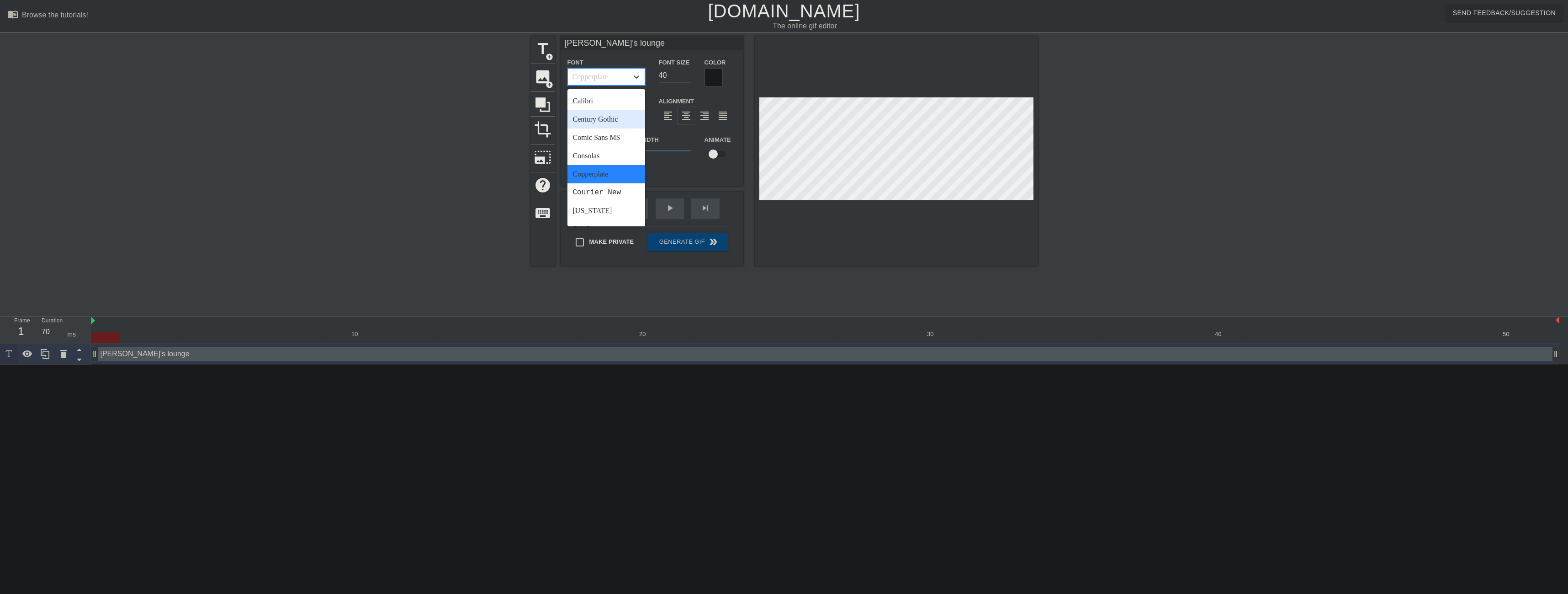
scroll to position [137, 0]
click at [596, 133] on div "Courier New" at bounding box center [607, 128] width 78 height 19
click at [608, 79] on div "Courier New" at bounding box center [596, 76] width 48 height 11
click at [596, 192] on div "[US_STATE]" at bounding box center [607, 192] width 78 height 19
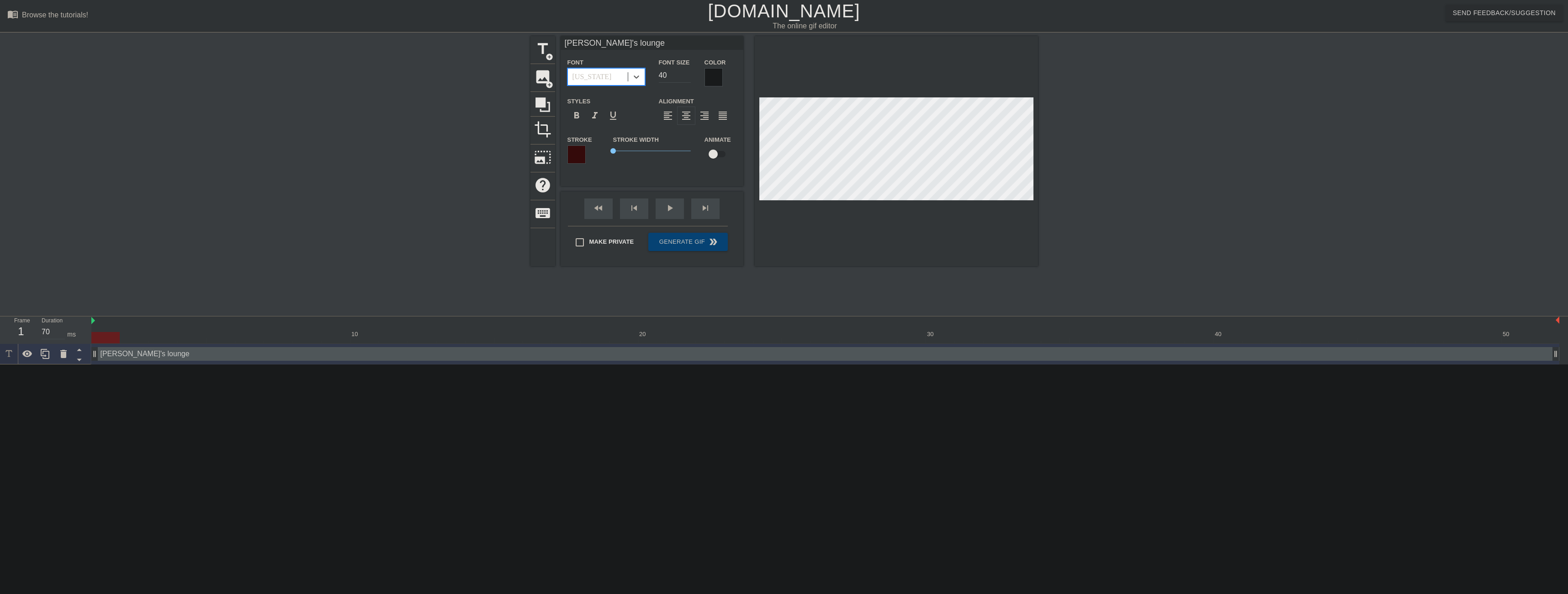
click at [617, 72] on div "[US_STATE]" at bounding box center [597, 76] width 60 height 16
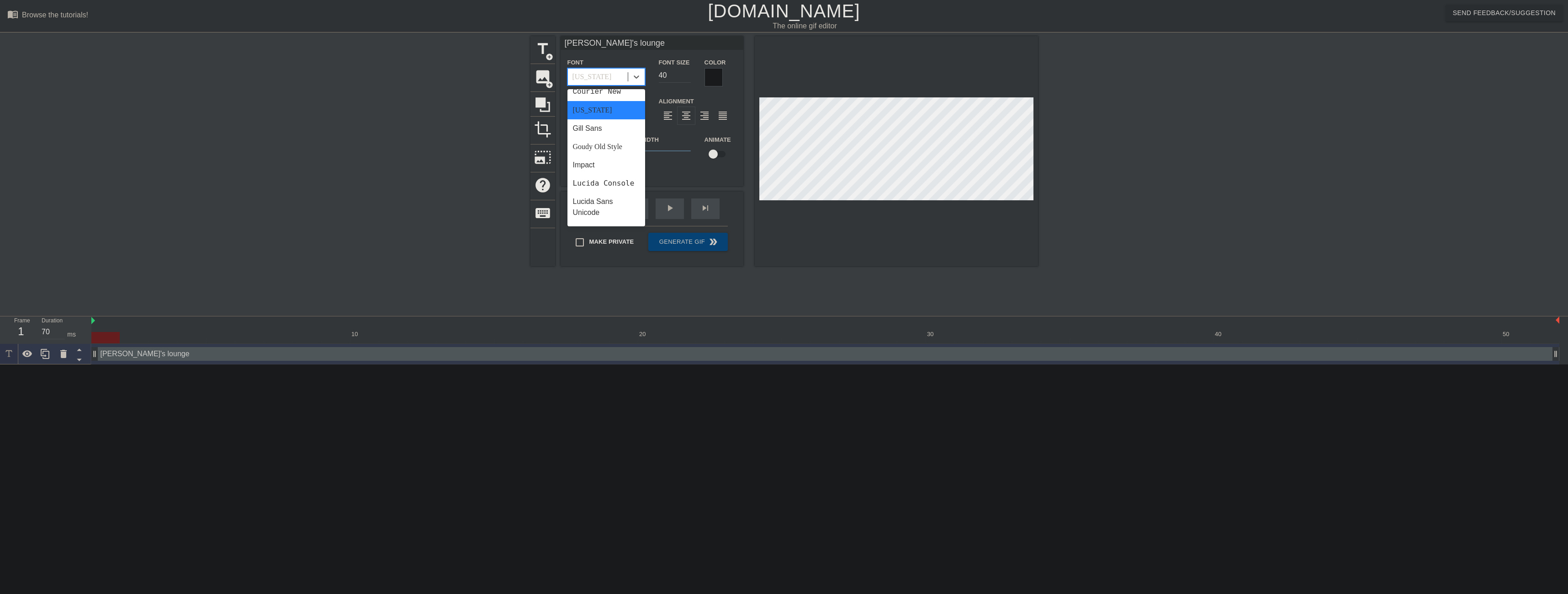
scroll to position [183, 0]
click at [604, 119] on div "Gill Sans" at bounding box center [607, 118] width 78 height 19
click at [603, 79] on div "Gill Sans" at bounding box center [597, 76] width 60 height 16
click at [607, 94] on div "Goudy Old Style" at bounding box center [607, 91] width 78 height 19
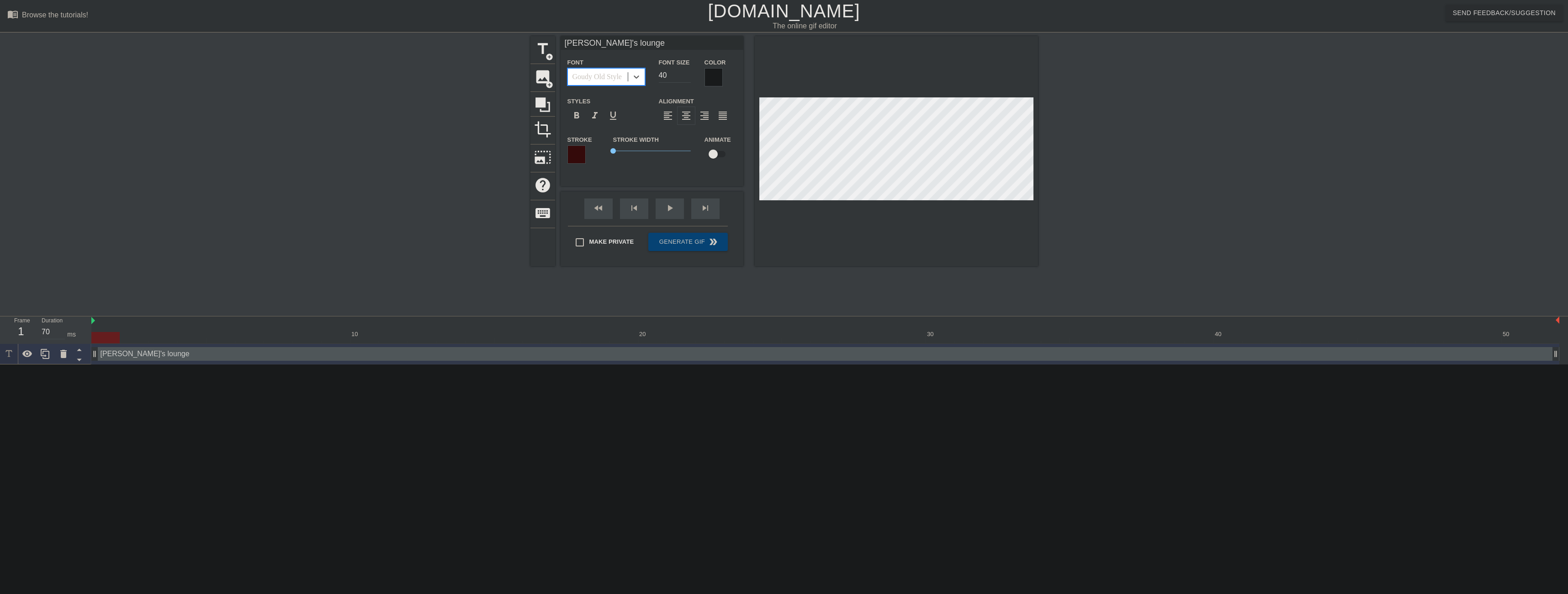
click at [609, 77] on div "Goudy Old Style" at bounding box center [597, 76] width 49 height 11
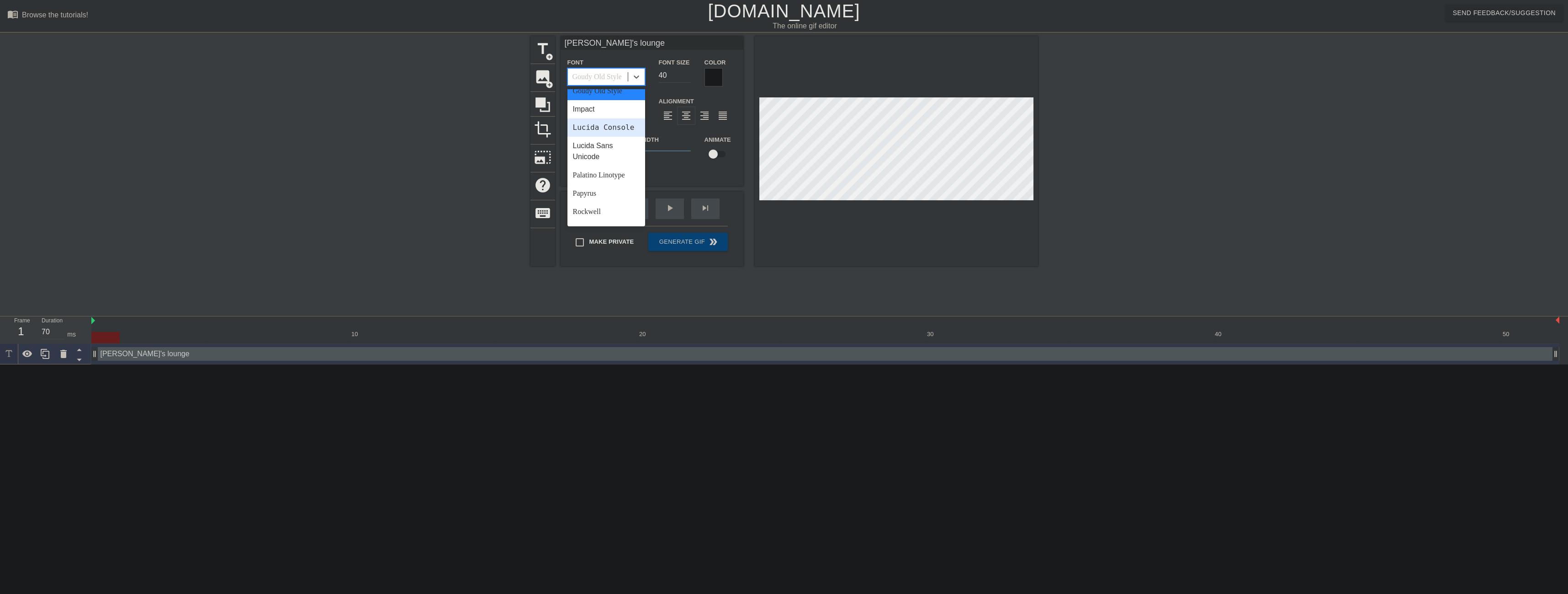
click at [611, 136] on div "Lucida Console" at bounding box center [607, 128] width 78 height 19
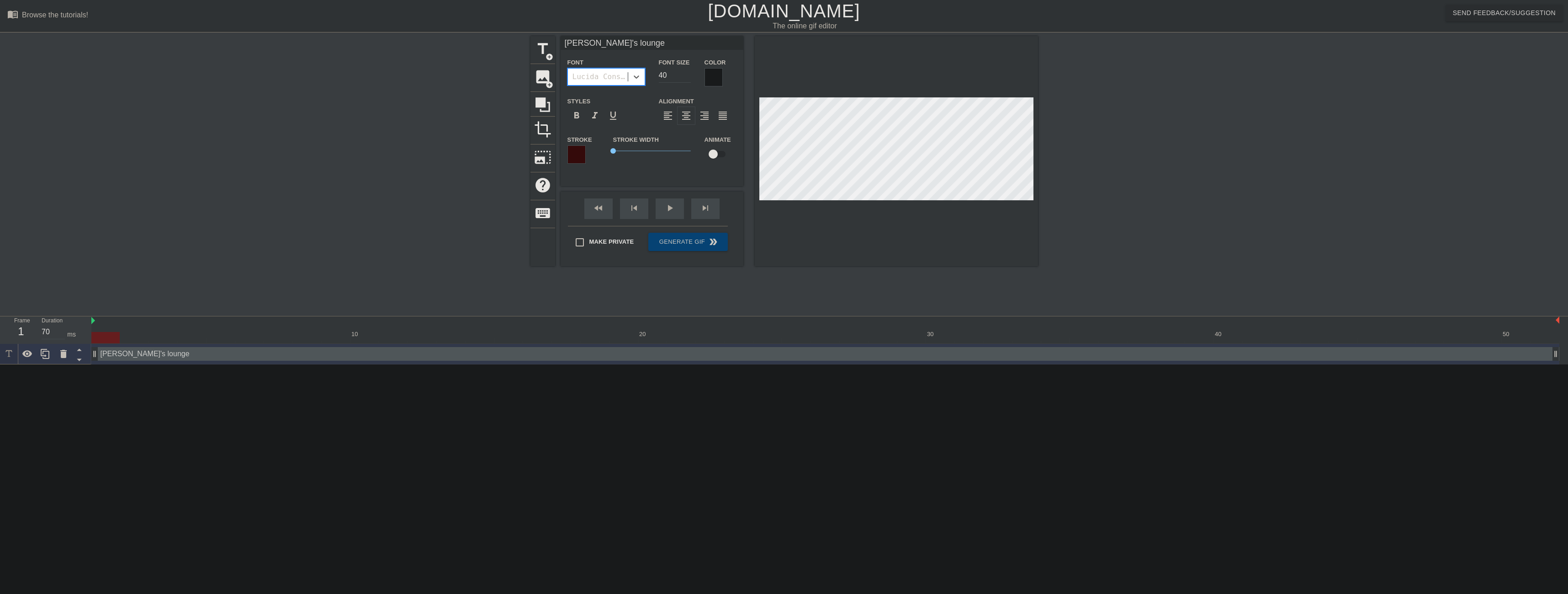
click at [612, 81] on div "Lucida Console" at bounding box center [601, 76] width 57 height 11
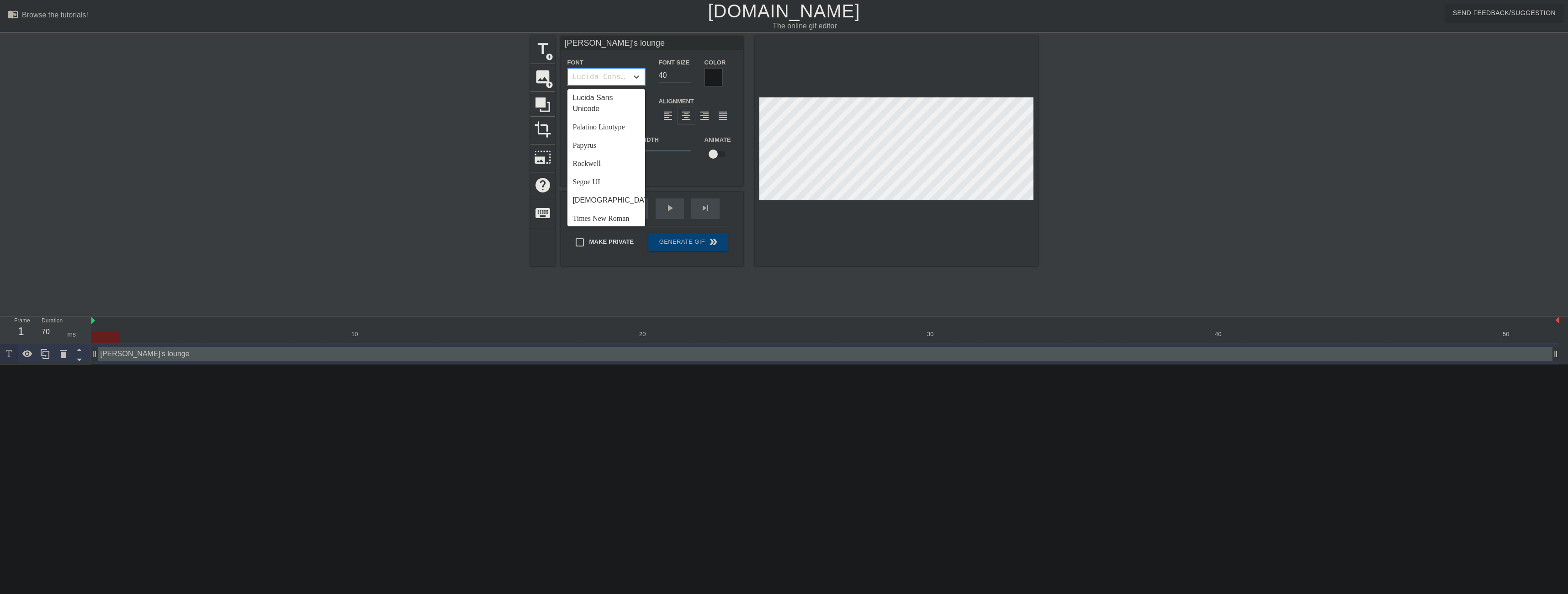
scroll to position [275, 0]
click at [613, 120] on div "Lucida Sans Unicode" at bounding box center [607, 106] width 78 height 30
click at [613, 79] on div "Lucida Sans Unicode" at bounding box center [601, 76] width 57 height 11
click at [597, 177] on div "Palatino Linotype" at bounding box center [607, 168] width 78 height 19
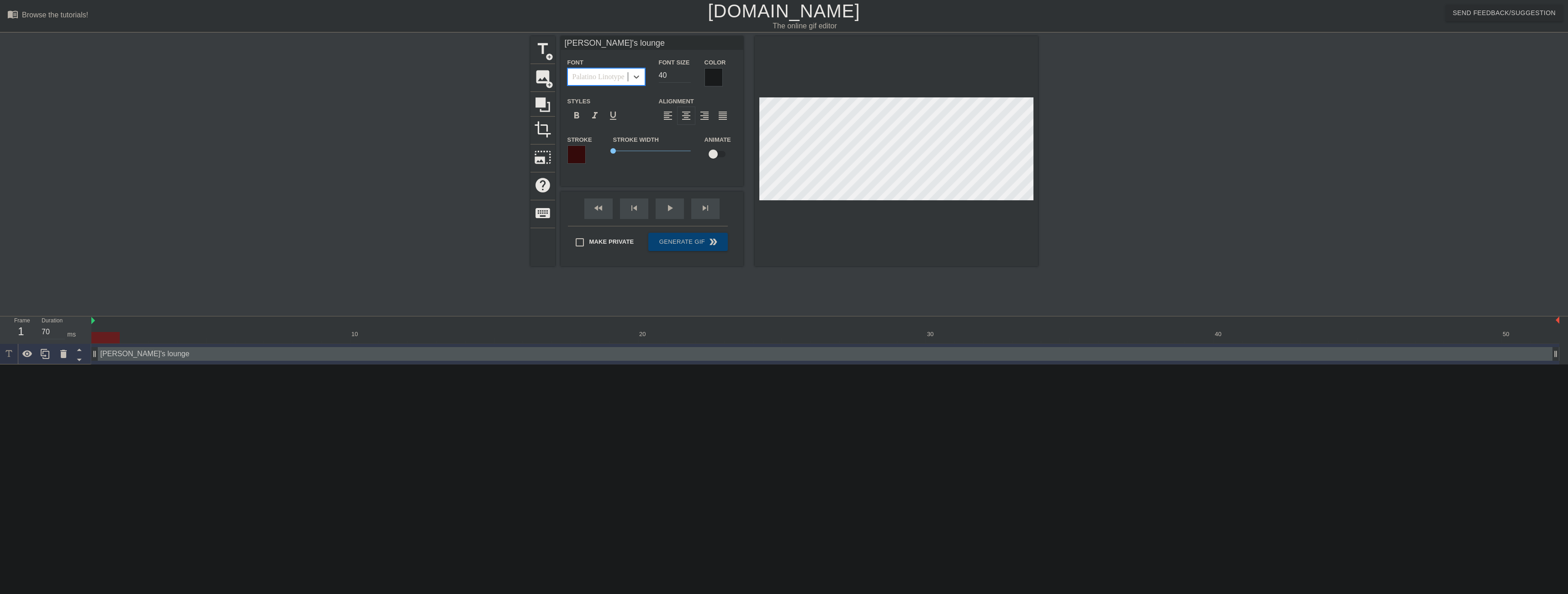
click at [616, 75] on div "Palatino Linotype" at bounding box center [599, 76] width 52 height 11
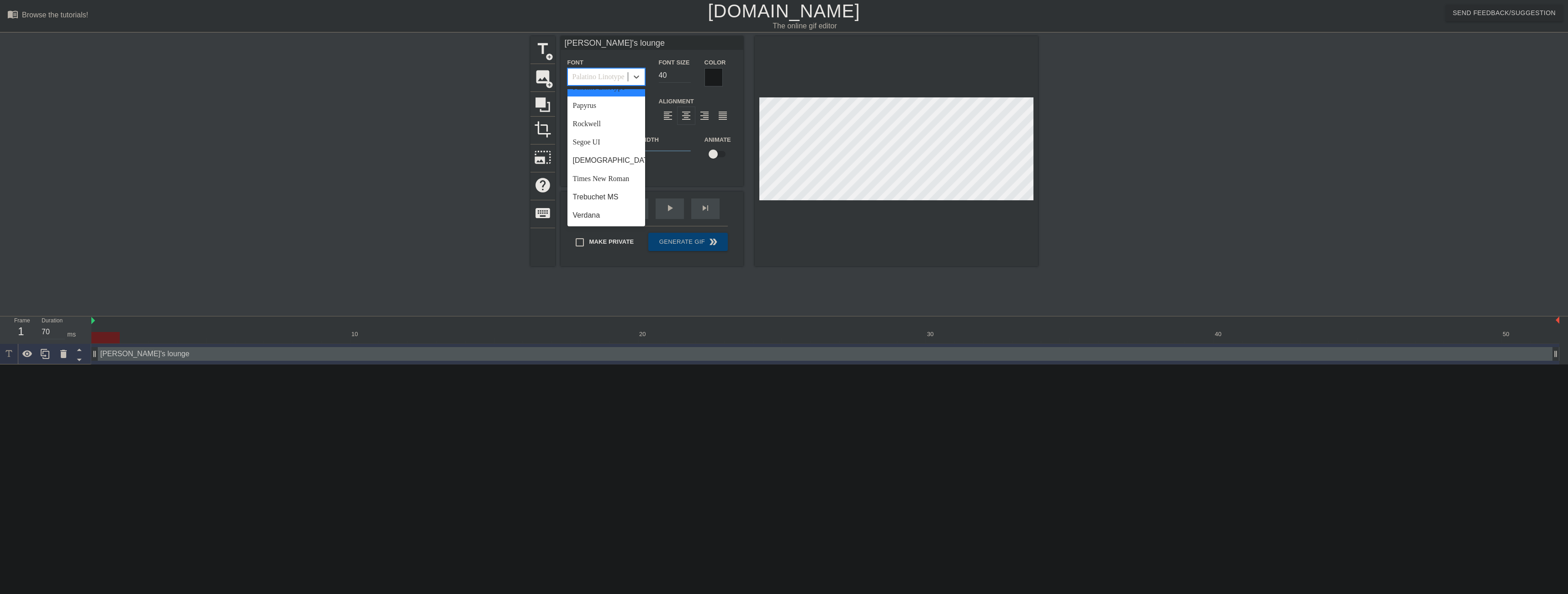
scroll to position [327, 0]
click at [602, 131] on div "Rockwell" at bounding box center [607, 124] width 78 height 19
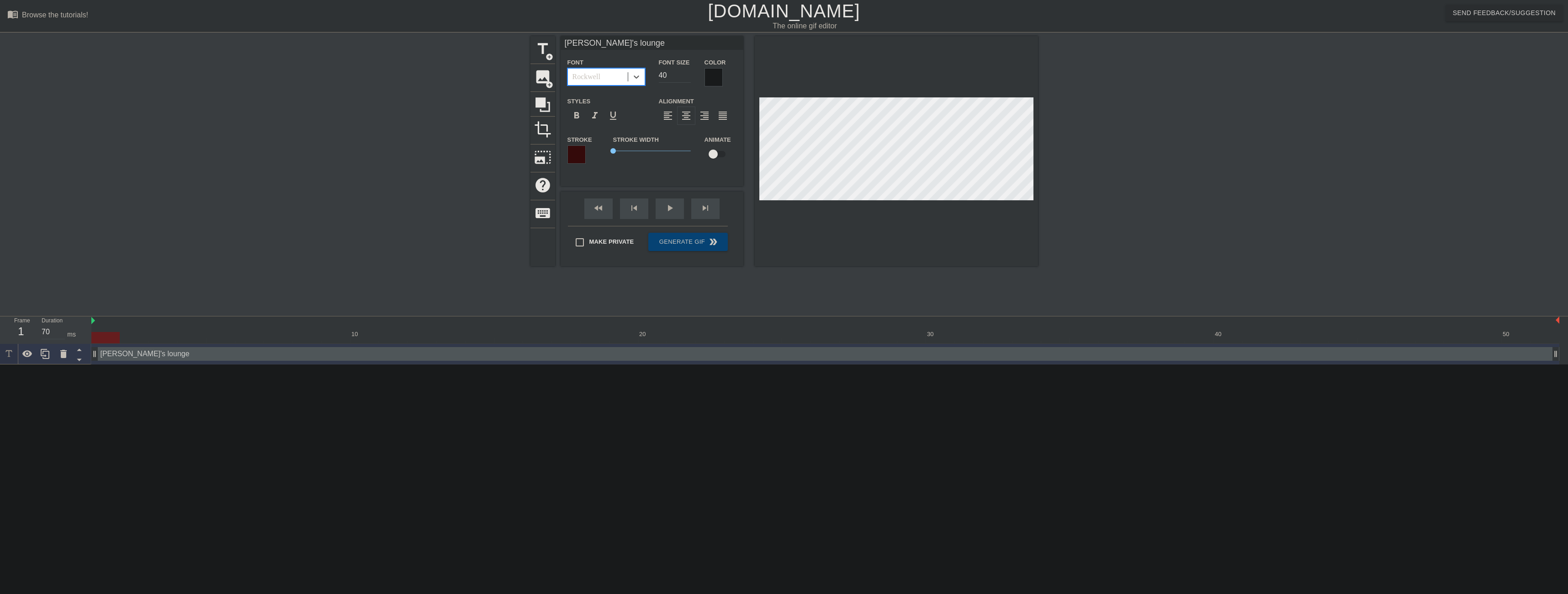
click at [607, 74] on div "Rockwell" at bounding box center [597, 76] width 60 height 16
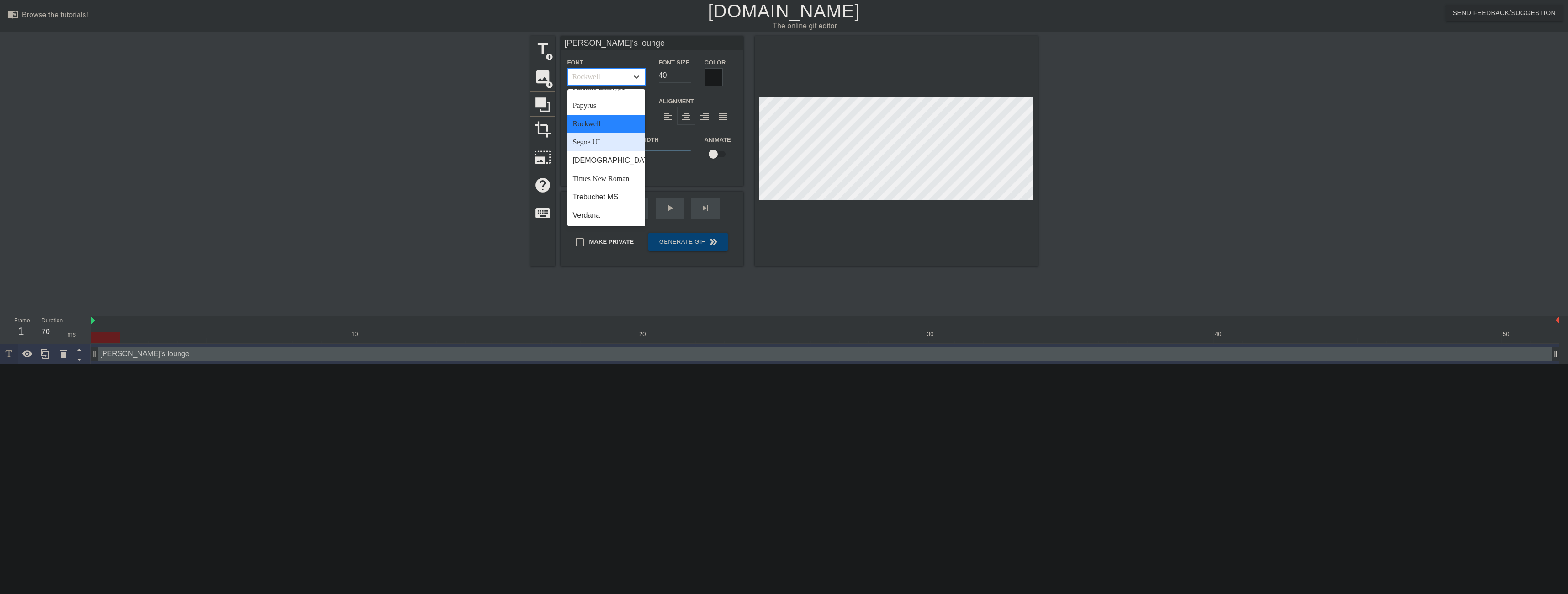
click at [603, 148] on div "Segoe UI" at bounding box center [607, 142] width 78 height 19
click at [619, 74] on div "Segoe UI" at bounding box center [597, 76] width 60 height 16
click at [607, 166] on div "[DEMOGRAPHIC_DATA]" at bounding box center [607, 161] width 78 height 19
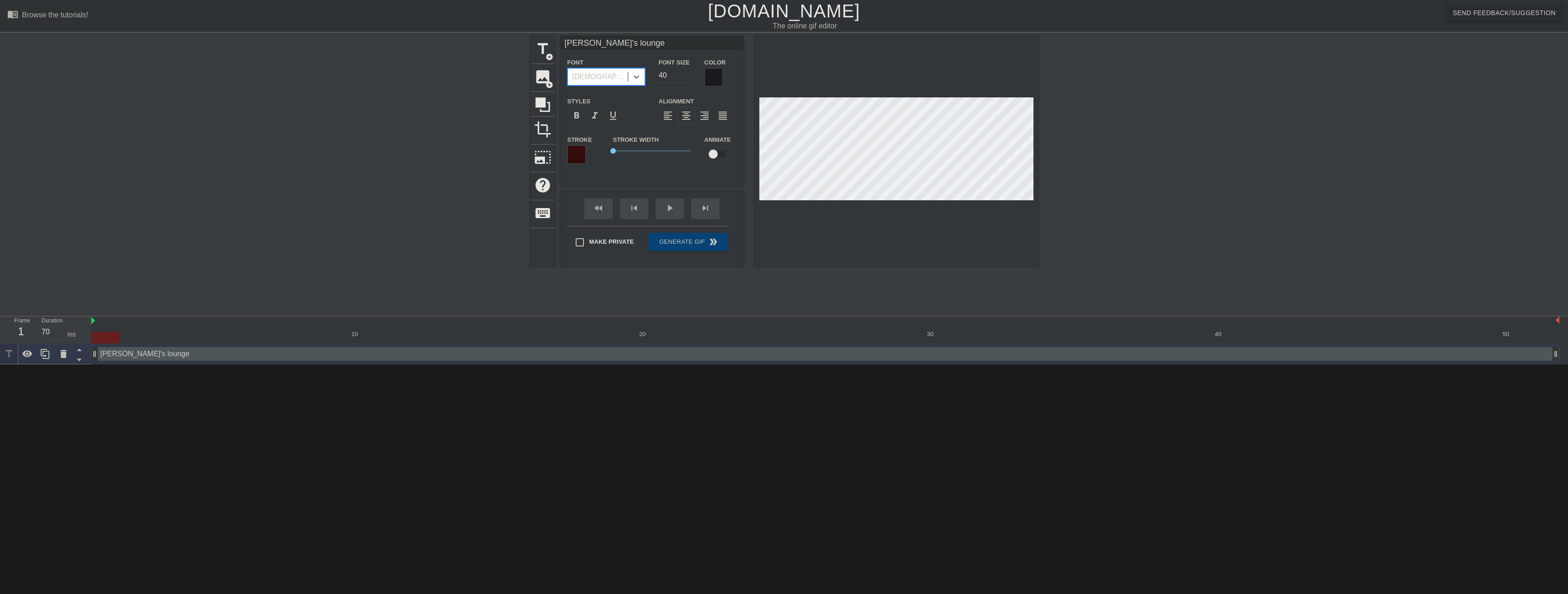
click at [606, 75] on div "[DEMOGRAPHIC_DATA]" at bounding box center [597, 76] width 60 height 16
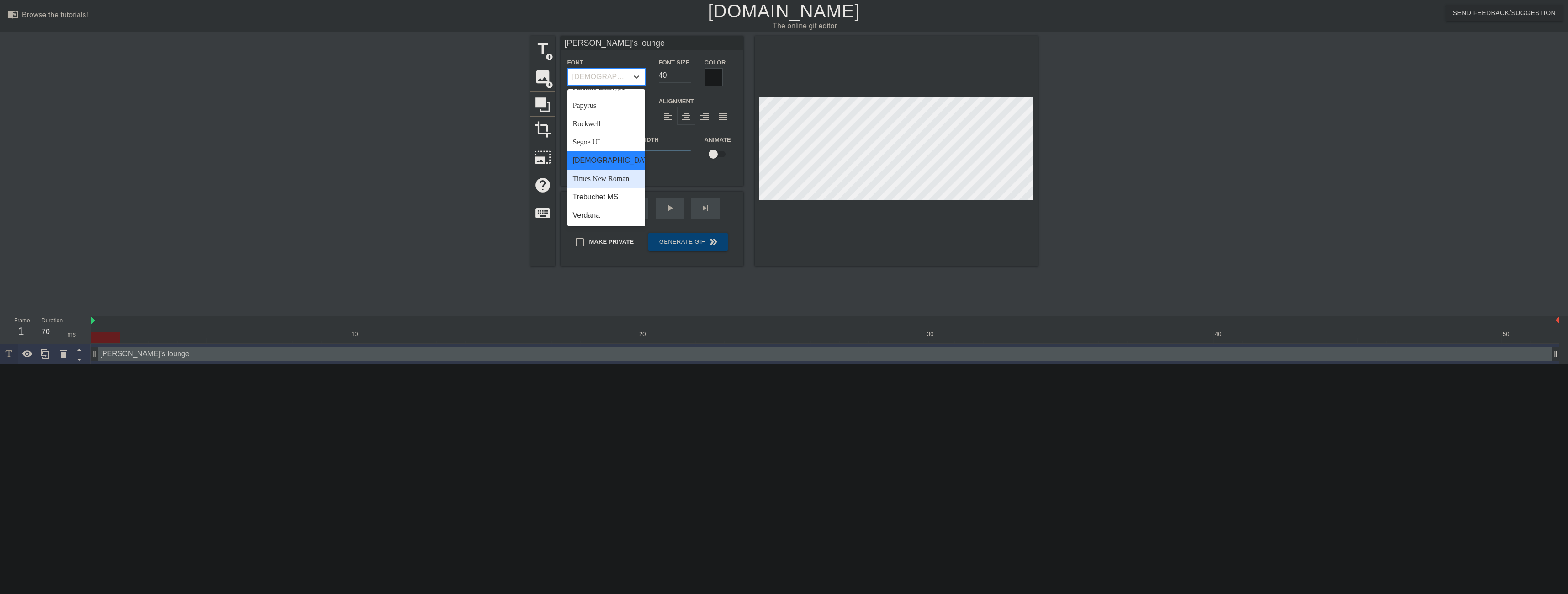
click at [608, 181] on div "Times New Roman" at bounding box center [607, 179] width 78 height 19
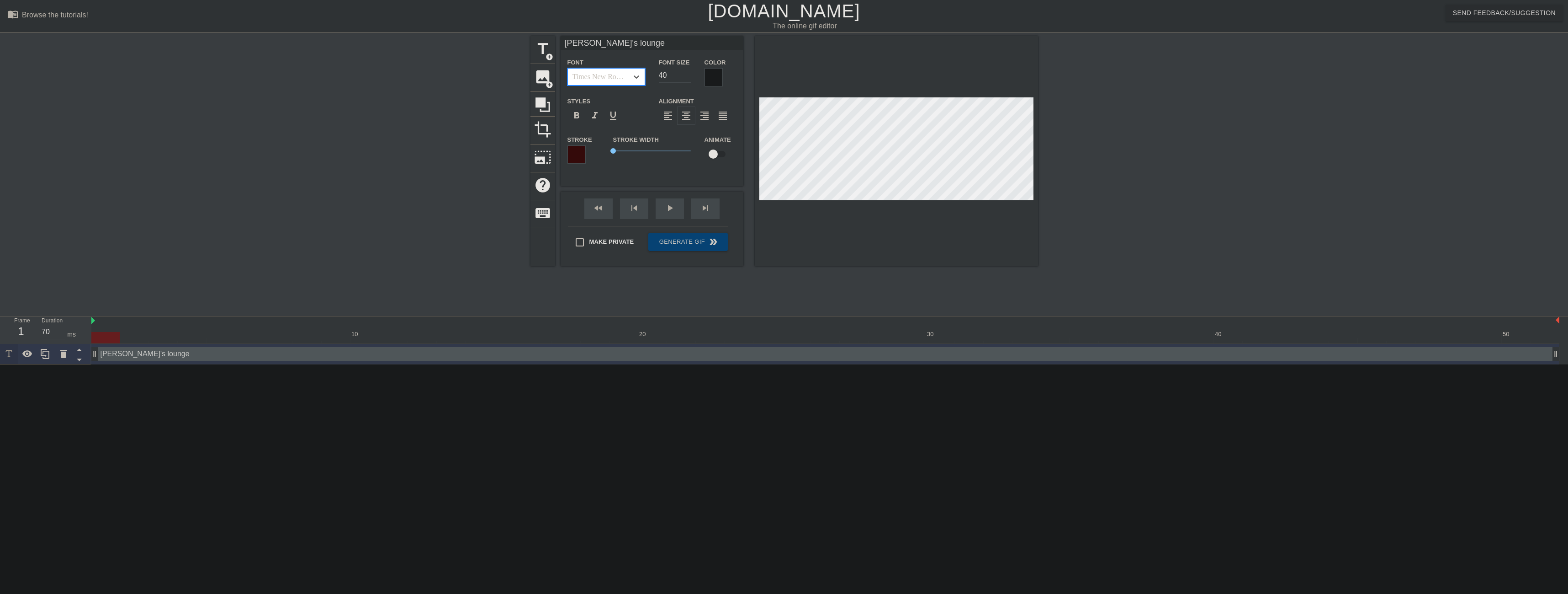
click at [596, 72] on div "Times New Roman" at bounding box center [601, 76] width 57 height 11
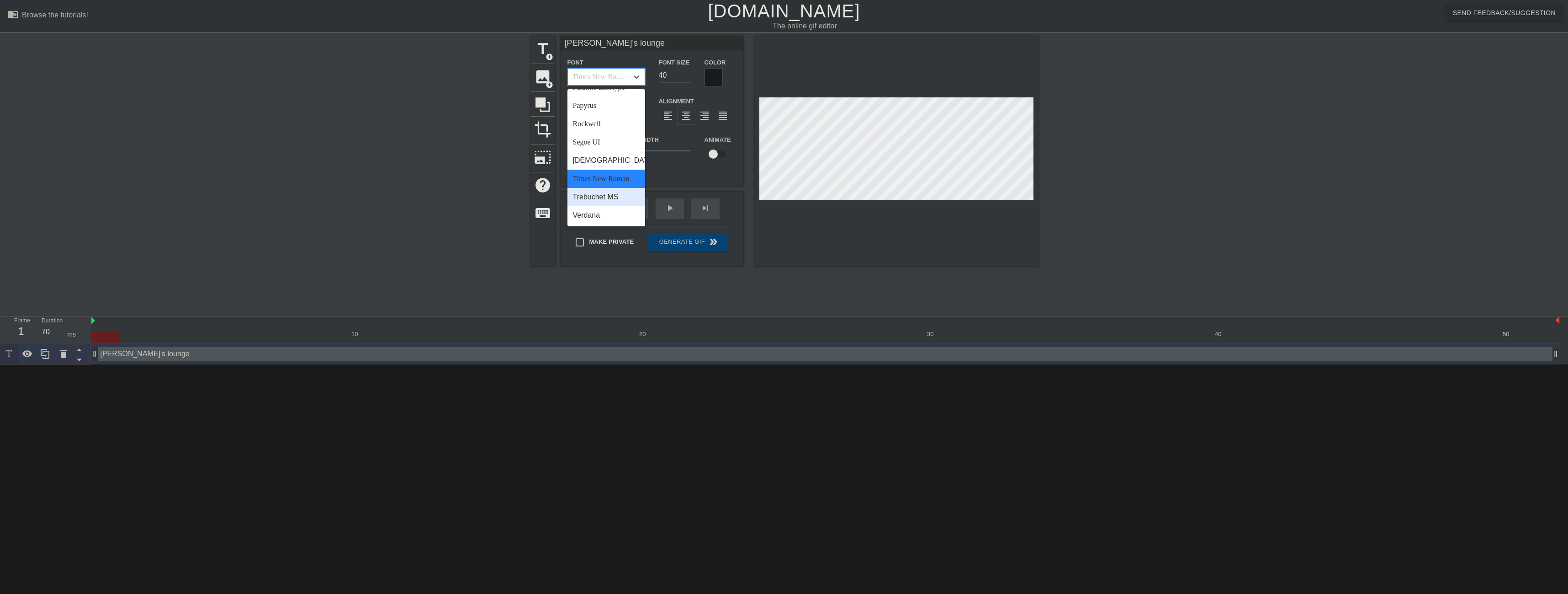
click at [602, 200] on div "Trebuchet MS" at bounding box center [607, 197] width 78 height 19
click at [612, 74] on div "Trebuchet MS" at bounding box center [596, 76] width 46 height 11
click at [617, 210] on div "Verdana" at bounding box center [607, 215] width 78 height 19
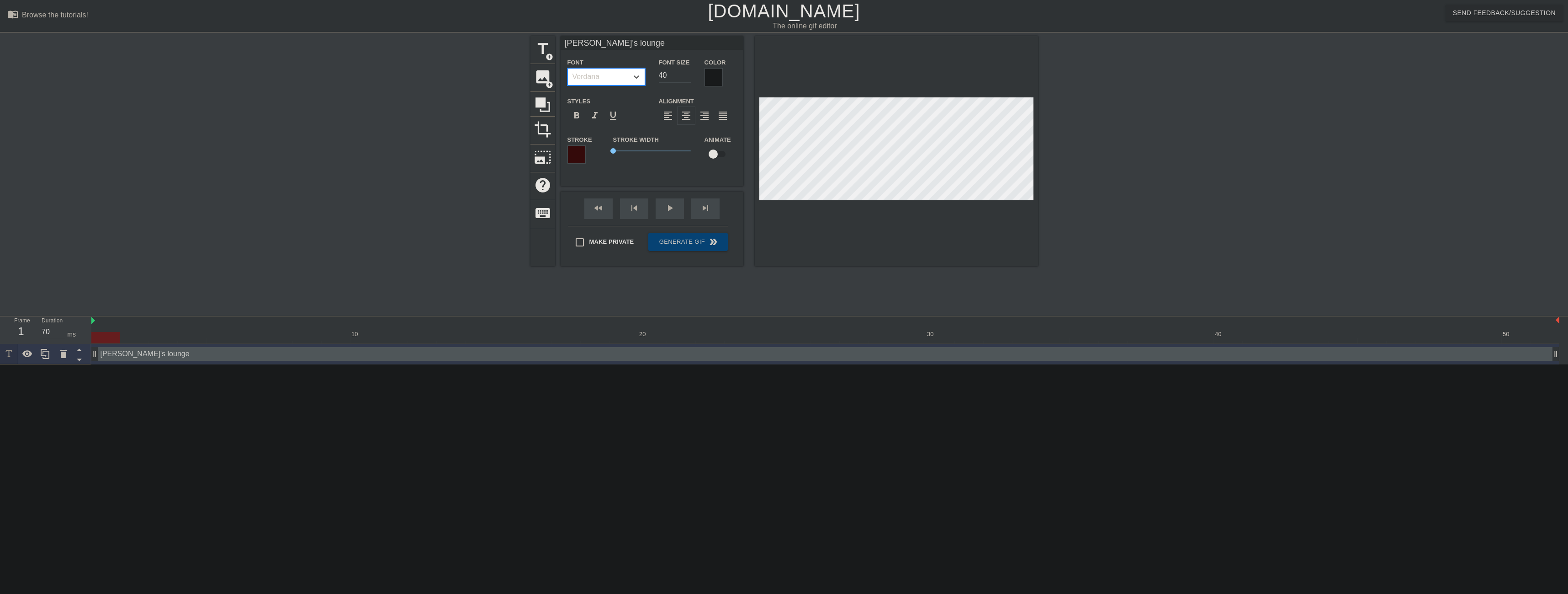
click at [618, 70] on div "Verdana" at bounding box center [597, 76] width 60 height 16
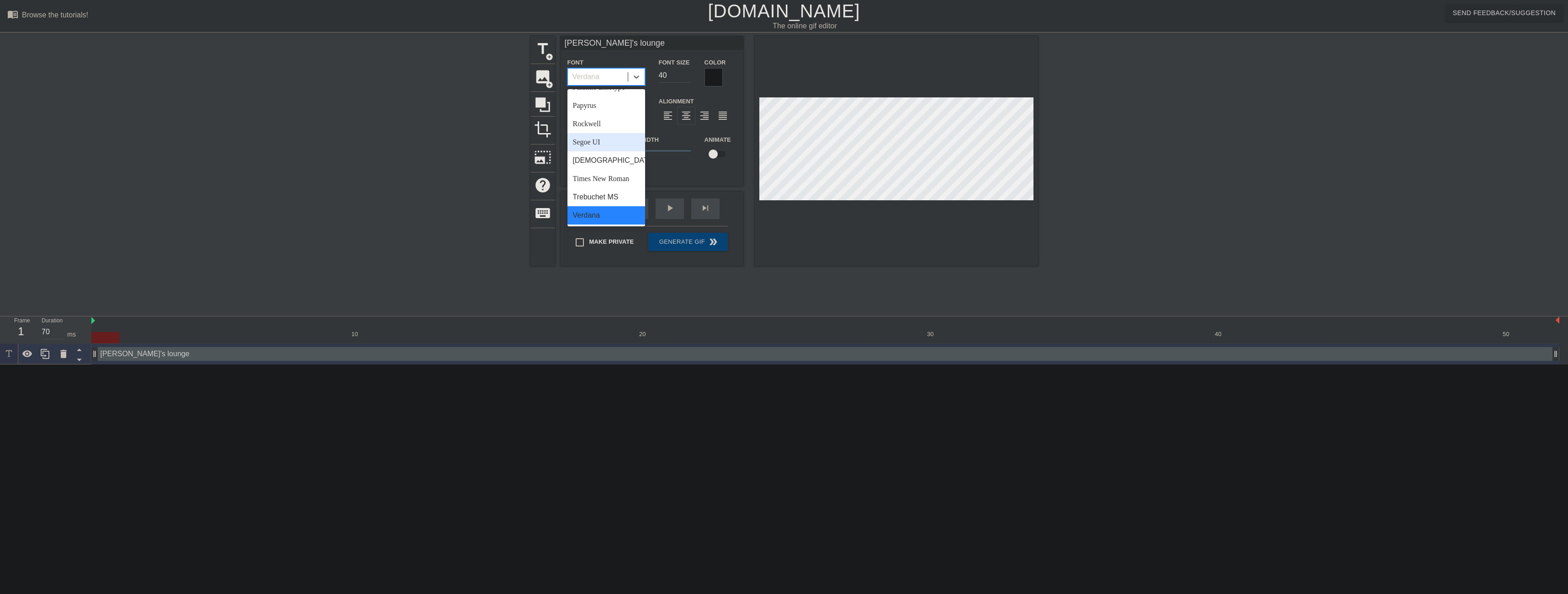
click at [618, 150] on div "Segoe UI" at bounding box center [607, 142] width 78 height 19
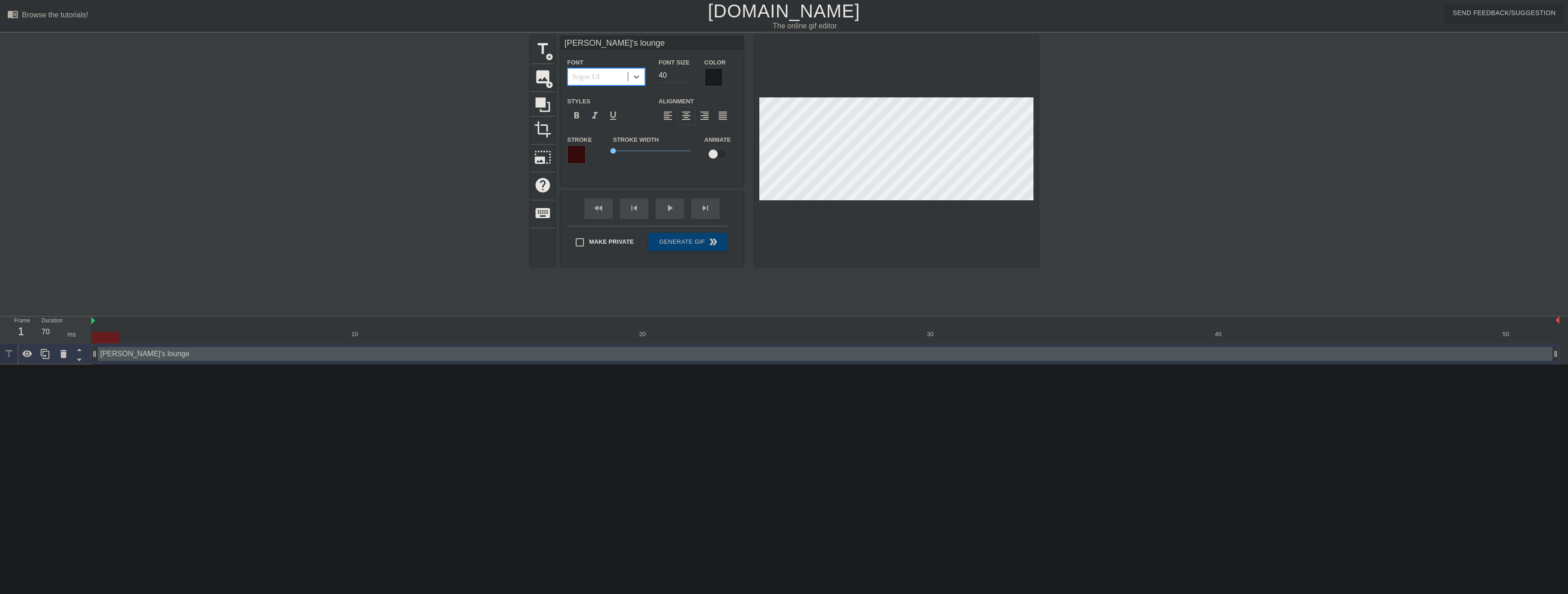
click at [603, 74] on div "Segoe UI" at bounding box center [597, 76] width 60 height 16
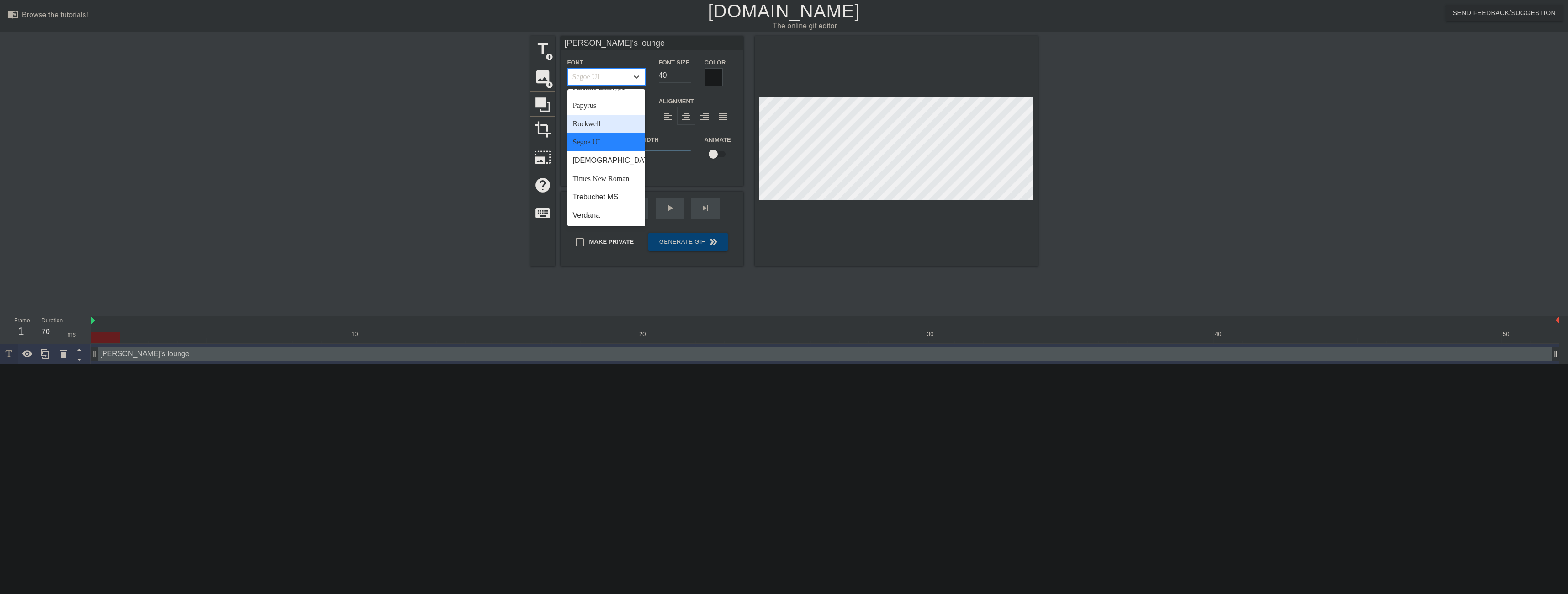
click at [607, 125] on div "Rockwell" at bounding box center [607, 124] width 78 height 19
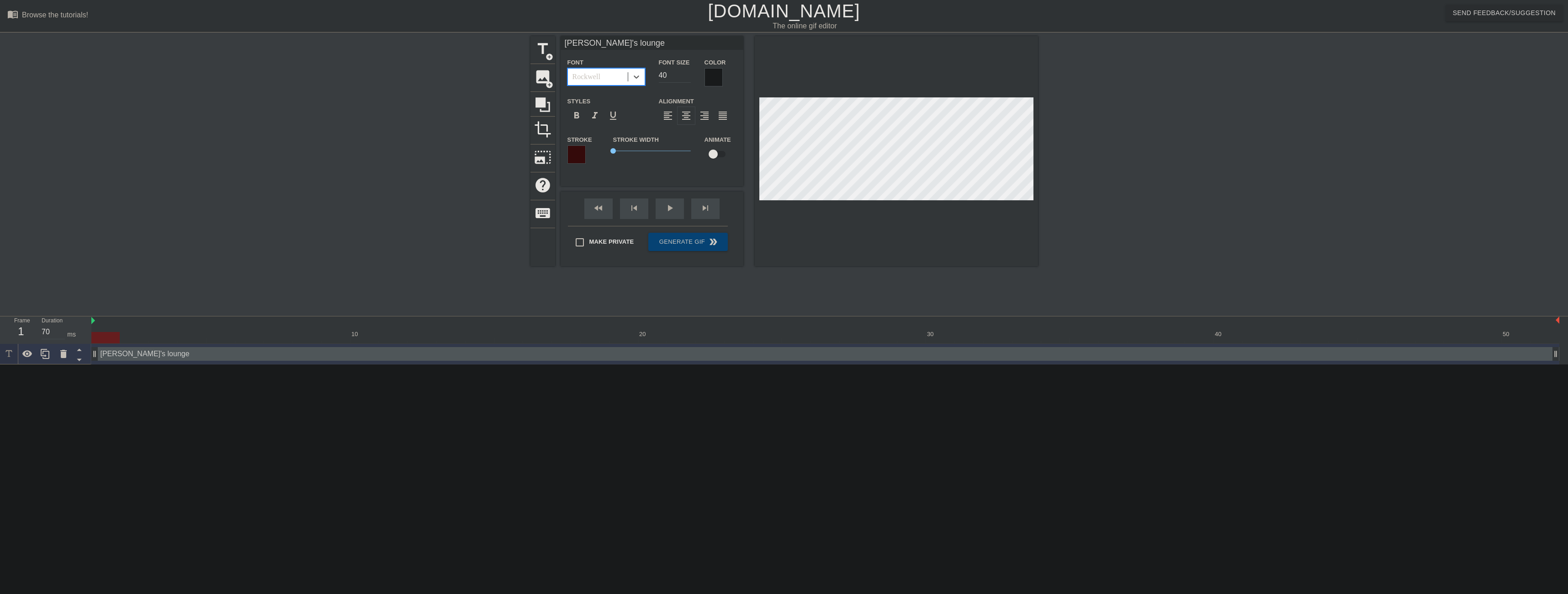
click at [713, 72] on div at bounding box center [714, 78] width 19 height 19
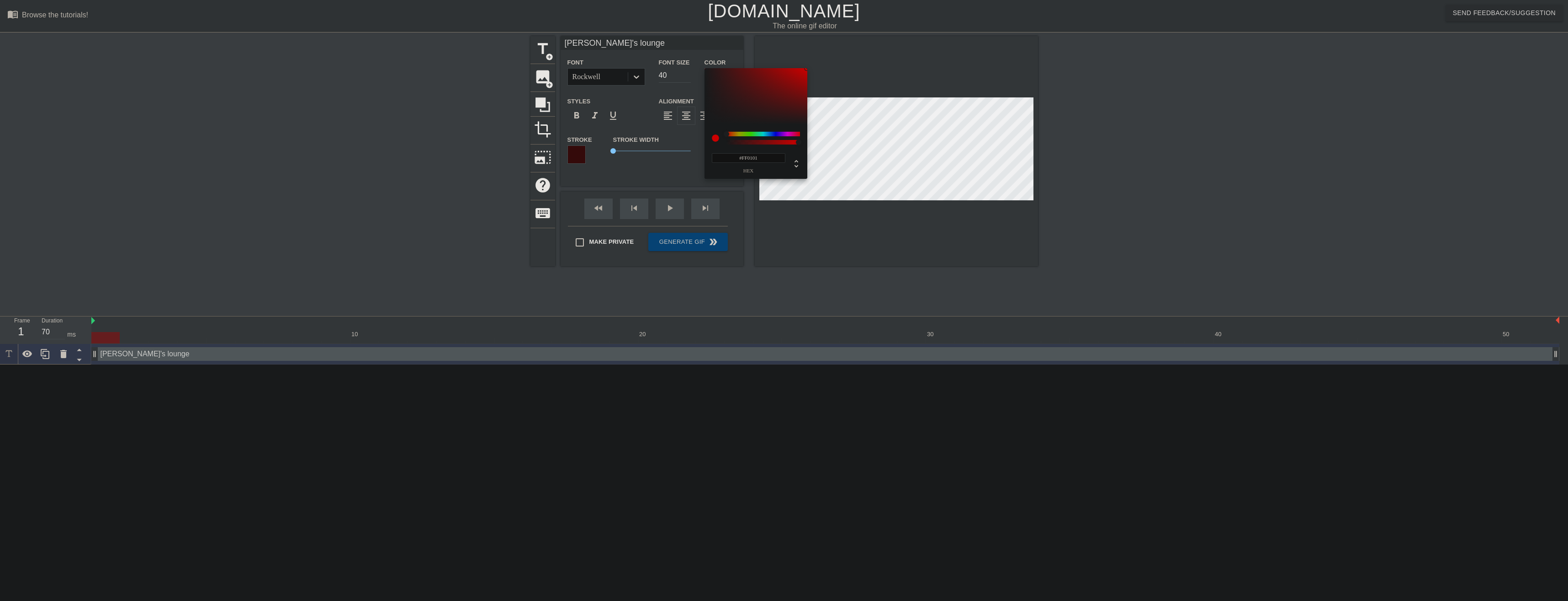
type input "#FF0000"
drag, startPoint x: 727, startPoint y: 89, endPoint x: 837, endPoint y: 15, distance: 132.6
click at [837, 15] on div "#FF0000 hex" at bounding box center [784, 300] width 1568 height 601
